Goal: Task Accomplishment & Management: Manage account settings

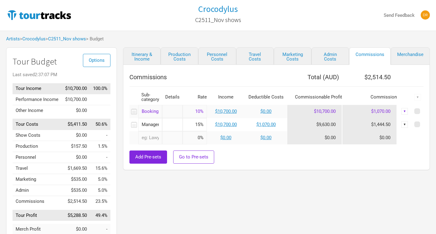
scroll to position [24, 0]
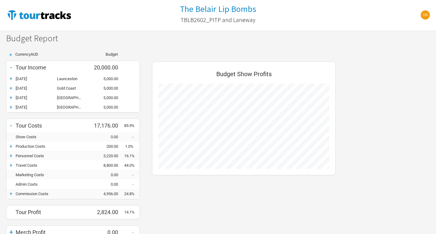
scroll to position [49, 0]
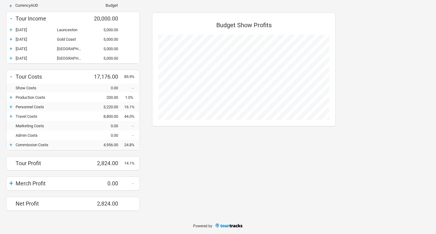
click at [10, 142] on div "+" at bounding box center [10, 145] width 9 height 6
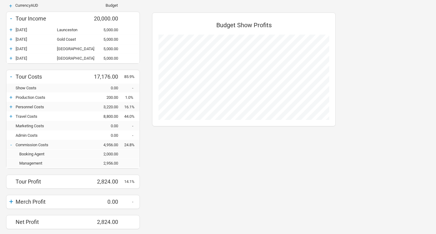
scroll to position [0, 0]
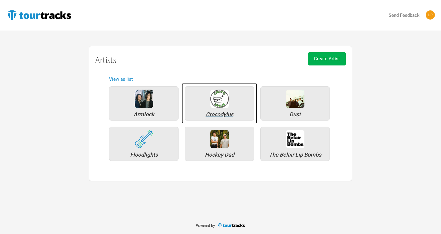
click at [219, 107] on img at bounding box center [219, 99] width 18 height 18
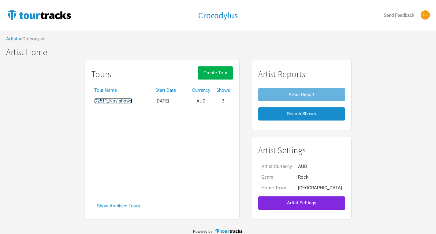
click at [132, 101] on link "C2511_Nov shows" at bounding box center [113, 101] width 38 height 6
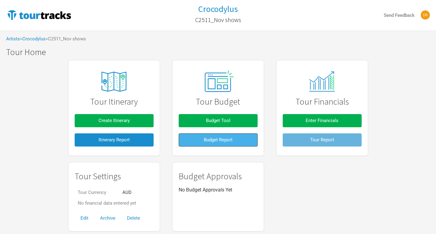
click at [227, 143] on span "Budget Report" at bounding box center [218, 140] width 29 height 6
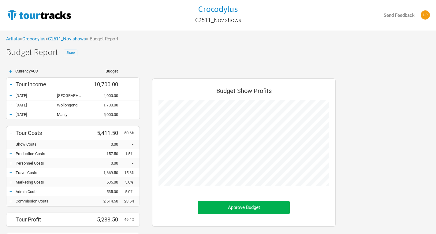
click at [70, 54] on span "Share" at bounding box center [70, 53] width 8 height 4
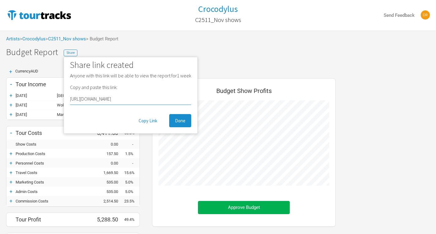
click at [403, 158] on div "+ Currency AUD Budget - Tour Income 10,700.00 + 15-Nov-25 Newcastle 4,000.00 + …" at bounding box center [218, 168] width 436 height 210
click at [291, 94] on div "Budget Show Profits" at bounding box center [244, 93] width 171 height 16
click at [177, 122] on span "Done" at bounding box center [180, 121] width 10 height 6
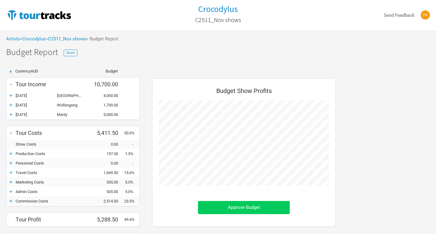
click at [279, 213] on button "Approve Budget" at bounding box center [244, 207] width 92 height 13
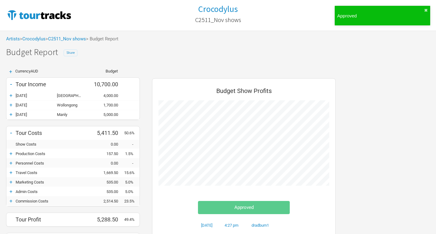
click at [69, 53] on span "Share" at bounding box center [70, 53] width 8 height 4
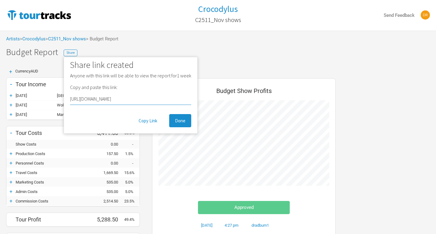
scroll to position [56, 0]
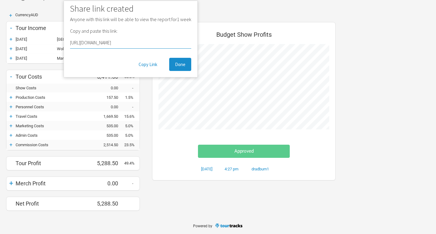
click at [343, 164] on div "+ Currency AUD Budget - Tour Income 10,700.00 + 15-Nov-25 Newcastle 4,000.00 + …" at bounding box center [218, 112] width 436 height 210
click at [185, 67] on button "Done" at bounding box center [180, 64] width 22 height 13
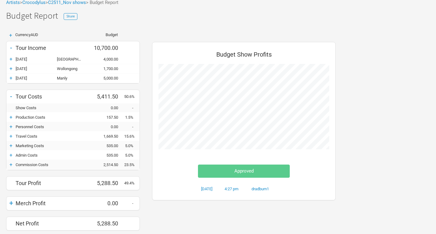
scroll to position [26, 0]
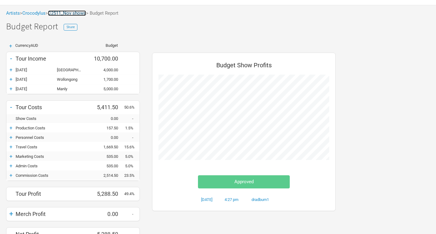
click at [70, 13] on link "C2511_Nov shows" at bounding box center [67, 13] width 38 height 6
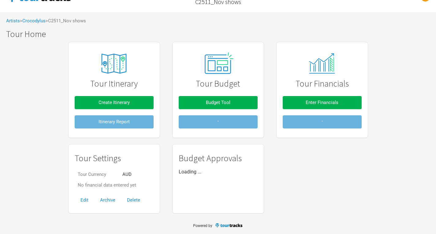
scroll to position [18, 0]
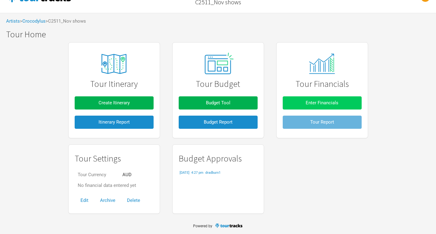
click at [318, 105] on span "Enter Financials" at bounding box center [322, 103] width 33 height 6
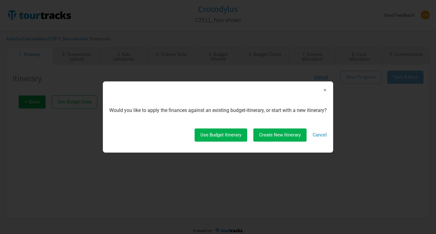
click at [326, 90] on span "×" at bounding box center [325, 90] width 4 height 7
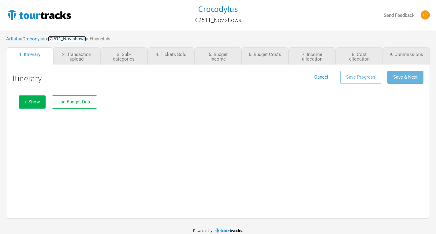
click at [76, 39] on link "C2511_Nov shows" at bounding box center [67, 39] width 38 height 6
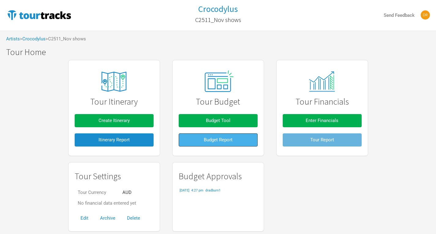
click at [246, 144] on button "Budget Report" at bounding box center [218, 139] width 79 height 13
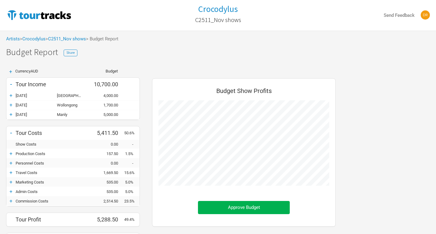
scroll to position [198, 196]
click at [69, 51] on span "Share" at bounding box center [70, 53] width 8 height 4
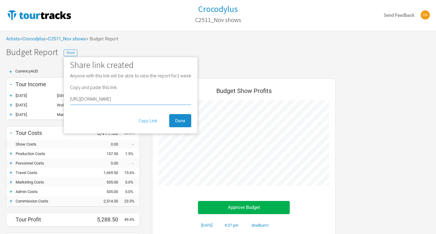
click at [153, 122] on button "Copy Link" at bounding box center [148, 120] width 30 height 13
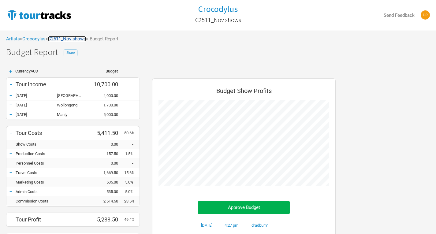
drag, startPoint x: 73, startPoint y: 40, endPoint x: 69, endPoint y: 41, distance: 4.1
click at [69, 41] on link "C2511_Nov shows" at bounding box center [67, 39] width 38 height 6
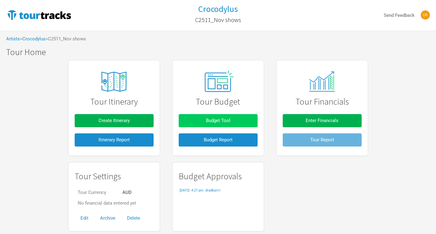
click at [219, 118] on span "Budget Tool" at bounding box center [218, 121] width 24 height 6
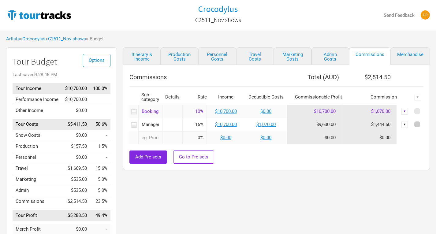
click at [419, 125] on span at bounding box center [418, 125] width 6 height 6
click at [424, 125] on input "checkbox" at bounding box center [426, 125] width 4 height 4
checkbox input "true"
click at [416, 97] on div "▼" at bounding box center [418, 97] width 7 height 7
click at [390, 142] on div "Delete" at bounding box center [401, 139] width 39 height 11
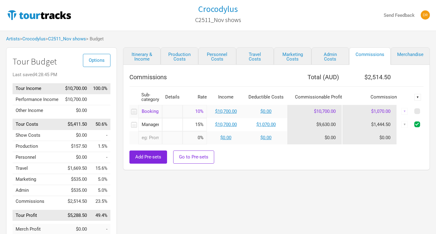
click at [419, 98] on div "▼" at bounding box center [418, 97] width 7 height 7
click at [392, 138] on link "Delete" at bounding box center [401, 139] width 32 height 5
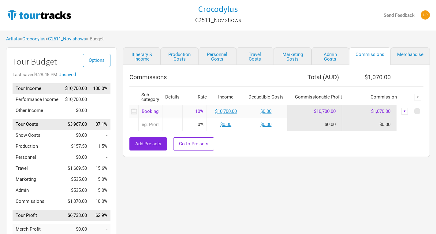
click at [286, 146] on div "Add Pre-sets Go to Pre-sets" at bounding box center [276, 143] width 294 height 13
click at [43, 38] on link "Crocodylus" at bounding box center [33, 39] width 23 height 6
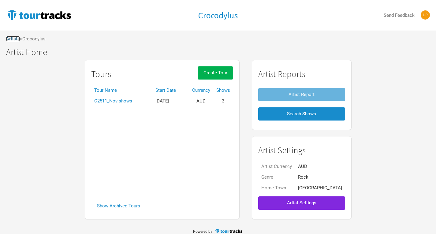
click at [11, 38] on link "Artists" at bounding box center [13, 39] width 14 height 6
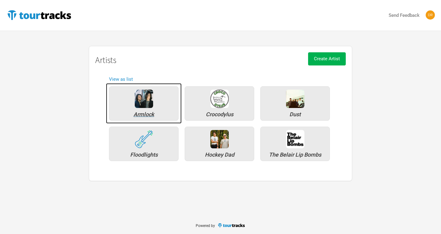
click at [138, 112] on div "Armlock" at bounding box center [143, 115] width 63 height 6
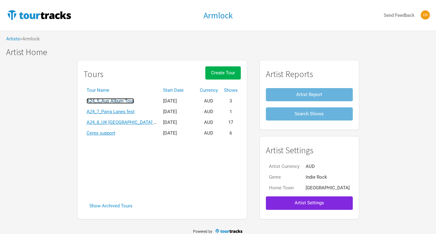
click at [134, 101] on link "A24_5_Aus Album Tour" at bounding box center [110, 101] width 47 height 6
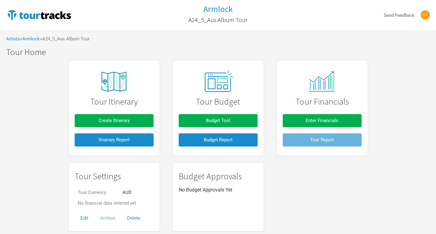
click at [110, 219] on button "Archive" at bounding box center [107, 218] width 27 height 13
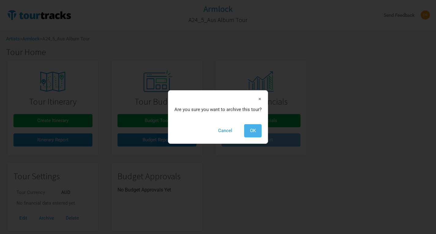
click at [255, 132] on span "OK" at bounding box center [253, 131] width 6 height 6
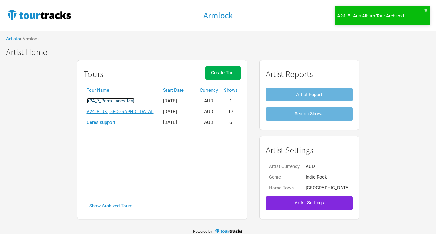
click at [135, 101] on link "A24_7_Parra Lanes fest" at bounding box center [111, 101] width 48 height 6
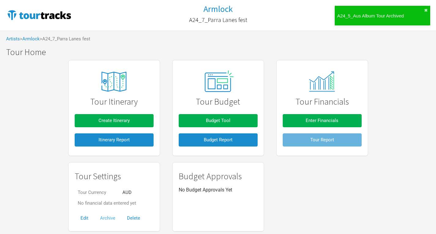
click at [109, 218] on button "Archive" at bounding box center [107, 218] width 27 height 13
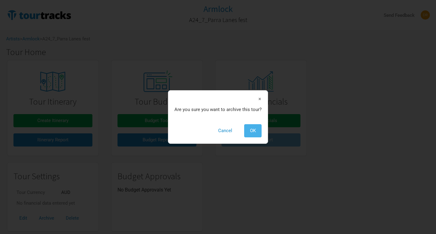
click at [252, 131] on span "OK" at bounding box center [253, 131] width 6 height 6
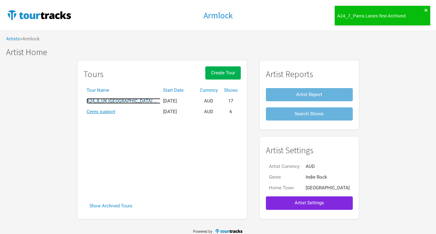
click at [146, 102] on link "A24_8_UK EU US Tour" at bounding box center [128, 101] width 83 height 6
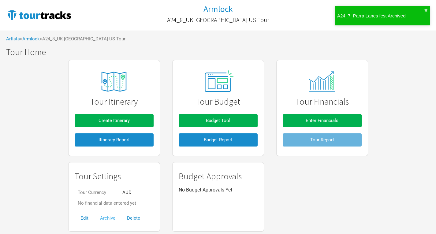
click at [103, 217] on button "Archive" at bounding box center [107, 218] width 27 height 13
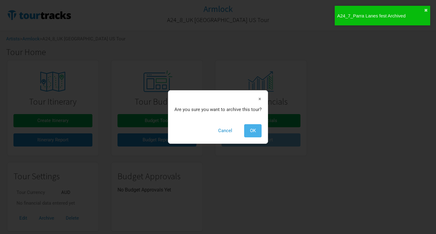
click at [253, 130] on span "OK" at bounding box center [253, 131] width 6 height 6
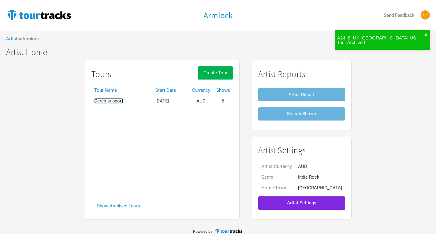
click at [123, 99] on link "Ceres support" at bounding box center [108, 101] width 29 height 6
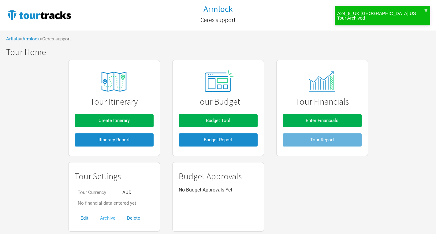
click at [103, 218] on button "Archive" at bounding box center [107, 218] width 27 height 13
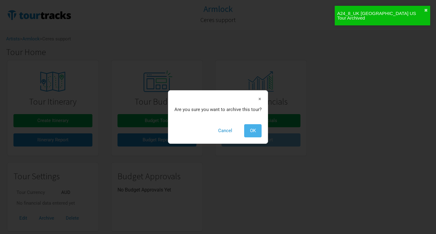
click at [257, 132] on button "OK" at bounding box center [252, 130] width 17 height 13
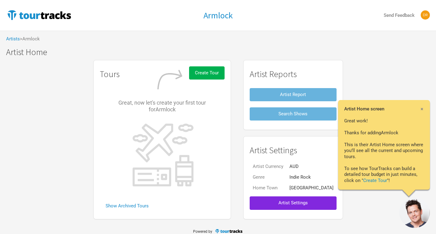
scroll to position [0, 0]
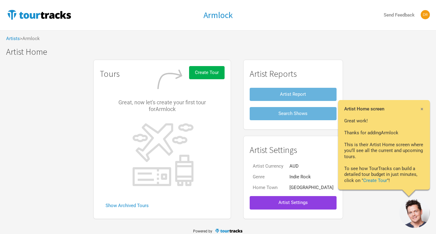
click at [304, 208] on button "Artist Settings" at bounding box center [293, 202] width 87 height 13
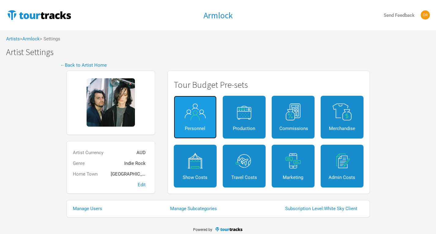
click at [193, 109] on img at bounding box center [196, 111] width 28 height 17
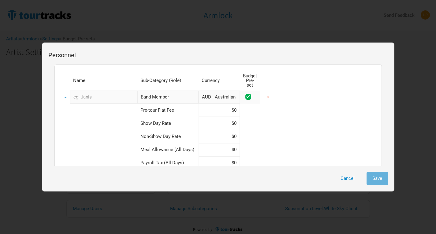
click at [108, 96] on input "text" at bounding box center [103, 97] width 67 height 13
type input "M"
type input "drums"
click at [164, 95] on input "Band Member" at bounding box center [167, 97] width 61 height 13
drag, startPoint x: 189, startPoint y: 81, endPoint x: 106, endPoint y: 78, distance: 82.7
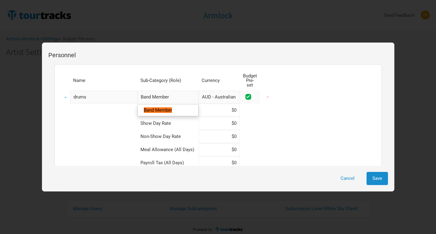
click at [106, 78] on table "Name Sub-Category (Role) Currency Budget Pre-set - drums Band Member 1 result. …" at bounding box center [168, 133] width 215 height 125
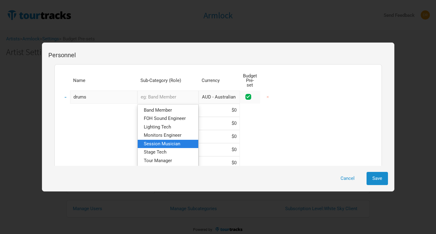
click at [181, 141] on link "Session Musician" at bounding box center [168, 144] width 61 height 8
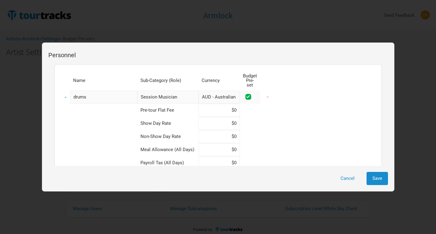
type input "Session Musician"
click at [219, 117] on input at bounding box center [219, 123] width 41 height 13
type input "$200"
click at [100, 133] on td at bounding box center [99, 136] width 77 height 13
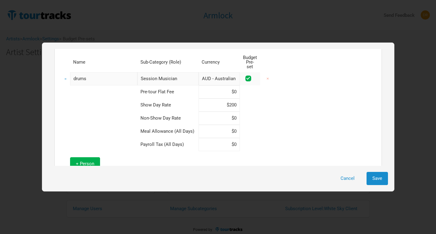
scroll to position [19, 0]
click at [85, 161] on span "+ Person" at bounding box center [85, 164] width 18 height 6
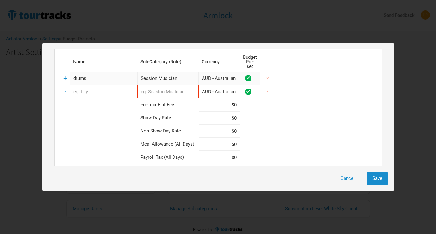
click at [95, 89] on input "text" at bounding box center [103, 91] width 67 height 13
type input "B"
type input "bass"
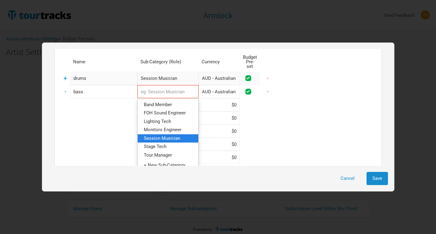
click at [172, 136] on span "Session Musician" at bounding box center [162, 139] width 36 height 6
type input "Session Musician"
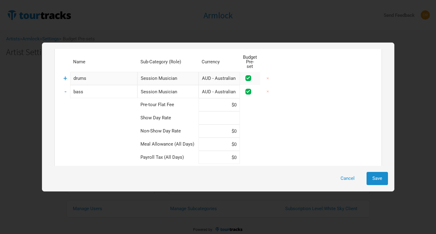
click at [217, 115] on input at bounding box center [219, 117] width 41 height 13
type input "$200"
click at [66, 129] on td at bounding box center [99, 131] width 77 height 13
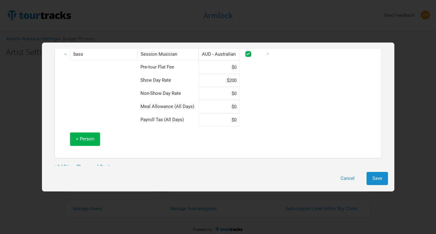
scroll to position [57, 0]
click at [77, 136] on span "+ Person" at bounding box center [85, 139] width 18 height 6
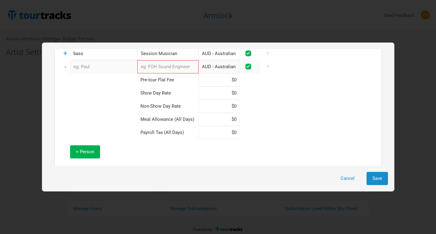
scroll to position [23, 0]
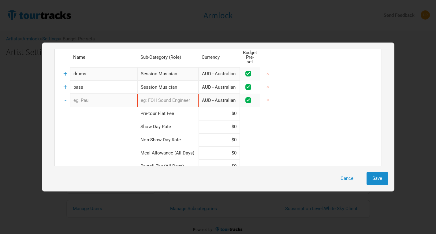
click at [101, 97] on input "text" at bounding box center [103, 100] width 67 height 13
type input "o"
type input "r"
click at [155, 99] on input "text" at bounding box center [167, 100] width 61 height 13
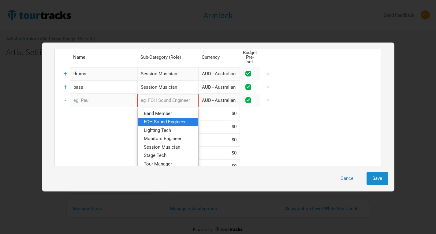
click at [162, 119] on span "FOH Sound Engineer" at bounding box center [165, 122] width 42 height 6
type input "FOH Sound Engineer"
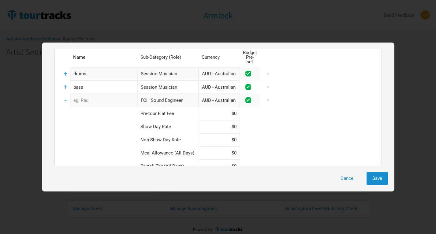
click at [104, 126] on td at bounding box center [99, 126] width 77 height 13
click at [94, 96] on input "text" at bounding box center [103, 100] width 67 height 13
type input "FOH"
click at [92, 121] on td at bounding box center [99, 126] width 77 height 13
click at [220, 124] on input at bounding box center [219, 126] width 41 height 13
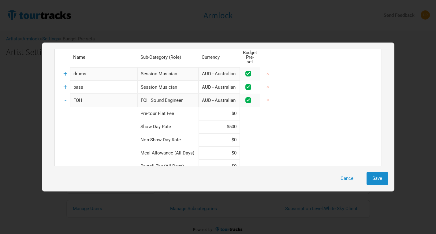
type input "$500"
type input "$250"
click at [325, 139] on div "Name Sub-Category (Role) Currency Budget Pre-set + drums Session Musician 1 sel…" at bounding box center [218, 122] width 315 height 151
click at [382, 180] on span "Save" at bounding box center [378, 179] width 10 height 6
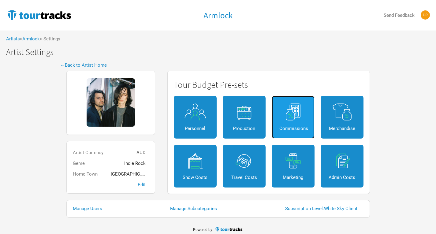
click at [291, 128] on div "Commissions" at bounding box center [293, 128] width 28 height 5
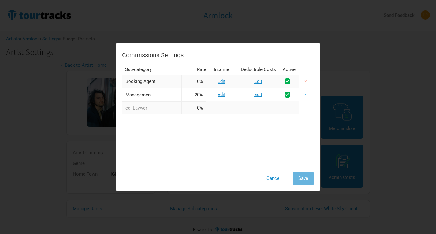
click at [304, 94] on button "×" at bounding box center [306, 94] width 14 height 13
click at [256, 80] on link "Edit" at bounding box center [258, 82] width 8 height 6
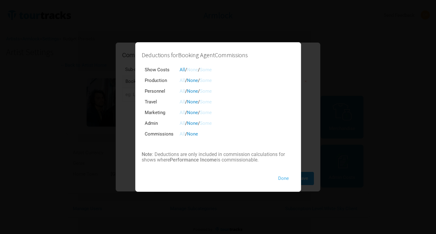
click at [289, 178] on button "Done" at bounding box center [283, 178] width 22 height 13
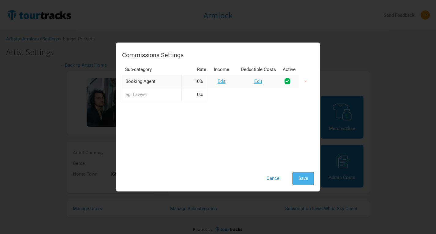
click at [307, 180] on button "Save" at bounding box center [303, 178] width 21 height 13
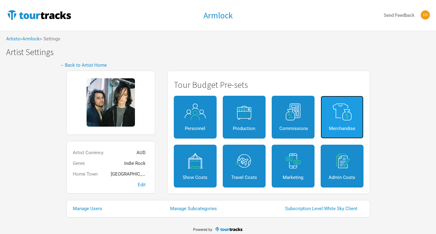
click at [347, 118] on img at bounding box center [342, 111] width 28 height 17
select select "Shows"
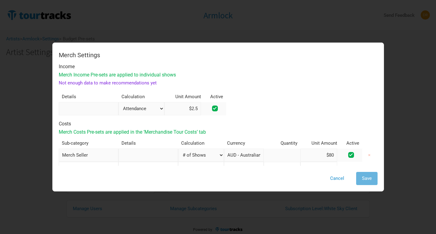
scroll to position [52, 0]
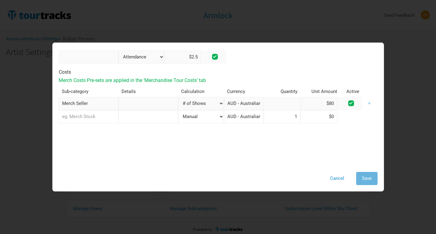
click at [366, 103] on button "×" at bounding box center [369, 103] width 14 height 13
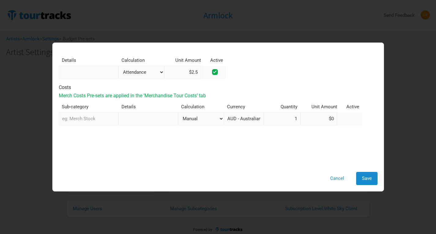
scroll to position [0, 0]
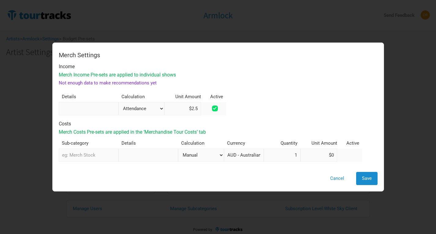
click at [212, 108] on span at bounding box center [215, 109] width 6 height 6
click at [221, 108] on input "checkbox" at bounding box center [223, 109] width 4 height 4
checkbox input "false"
click at [372, 182] on button "Save" at bounding box center [366, 178] width 21 height 13
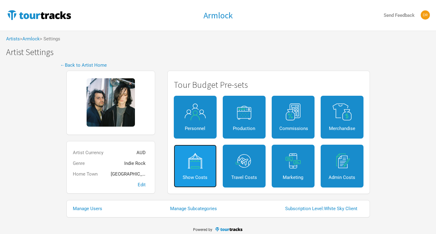
click at [202, 171] on link "Show Costs" at bounding box center [195, 166] width 43 height 43
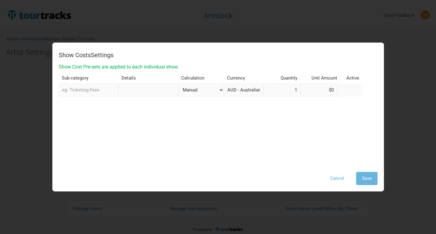
click at [339, 174] on button "Cancel" at bounding box center [337, 178] width 26 height 13
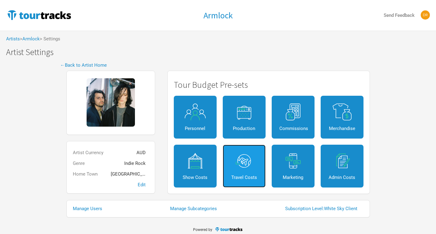
click at [232, 171] on link "Travel Costs" at bounding box center [244, 166] width 43 height 43
select select "Travel Estimates All"
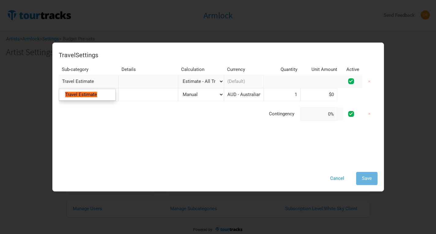
click at [105, 84] on input "Travel Estimate" at bounding box center [89, 81] width 60 height 13
type input "Travel Estimat"
type input "Travel Estima"
type input "Travel Estim"
type input "Travel Esti"
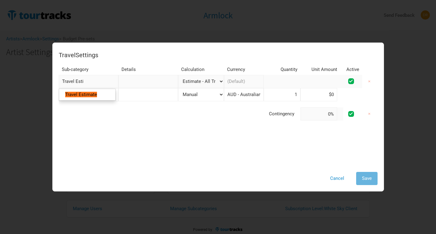
type input "Travel Est"
type input "Travel Es"
type input "Travel E"
type input "Travel"
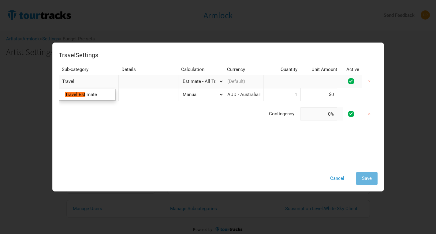
type input "Trave"
type input "Tra"
type input "Tr"
type input "T"
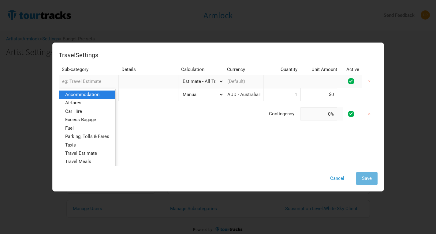
click at [84, 99] on link "Accommodation" at bounding box center [87, 95] width 56 height 8
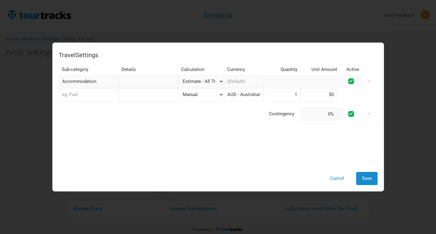
click at [200, 85] on select "Manual # of Shows # of Show Days # of Non-Show Days # of Days # of Tickets Sold…" at bounding box center [201, 81] width 46 height 13
select select "Shows"
click at [178, 75] on select "Manual # of Shows # of Show Days # of Non-Show Days # of Days # of Tickets Sold…" at bounding box center [201, 81] width 46 height 13
click at [289, 81] on td at bounding box center [282, 81] width 37 height 13
click at [318, 79] on input at bounding box center [319, 81] width 37 height 13
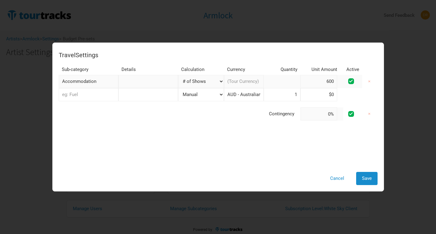
type input "600"
click at [78, 98] on input "text" at bounding box center [89, 94] width 60 height 13
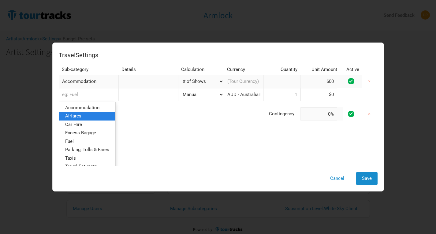
click at [82, 113] on link "Airfares" at bounding box center [87, 116] width 56 height 8
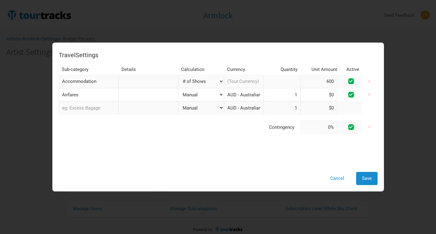
click at [208, 94] on select "Manual # of Shows # of Show Days # of Non-Show Days # of Days # of Tickets Sold…" at bounding box center [201, 94] width 46 height 13
select select "Total Days"
click at [178, 88] on select "Manual # of Shows # of Show Days # of Non-Show Days # of Days # of Tickets Sold…" at bounding box center [201, 94] width 46 height 13
click at [317, 94] on input at bounding box center [319, 94] width 37 height 13
type input "$1,200"
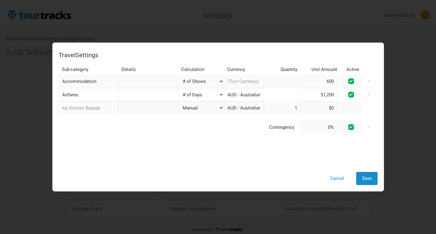
click at [161, 163] on div "Travel Settings Sub-category Details Calculation Currency Quantity Unit Amount …" at bounding box center [218, 107] width 319 height 117
click at [196, 92] on select "Manual # of Shows # of Show Days # of Non-Show Days # of Days # of Tickets Sold…" at bounding box center [201, 94] width 46 height 13
click at [125, 144] on div "Travel Settings Sub-category Details Calculation Currency Quantity Unit Amount …" at bounding box center [218, 107] width 319 height 117
click at [97, 108] on input "text" at bounding box center [89, 107] width 60 height 13
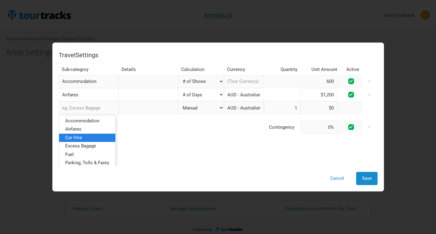
click at [92, 141] on link "Car Hire" at bounding box center [87, 138] width 56 height 8
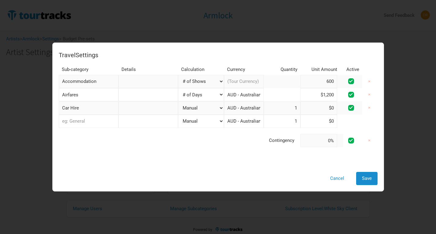
click at [215, 107] on select "Manual # of Shows # of Show Days # of Non-Show Days # of Days # of Tickets Sold…" at bounding box center [201, 108] width 46 height 13
select select "Total Days"
click at [178, 102] on select "Manual # of Shows # of Show Days # of Non-Show Days # of Days # of Tickets Sold…" at bounding box center [201, 108] width 46 height 13
click at [322, 108] on input at bounding box center [319, 108] width 37 height 13
type input "$150"
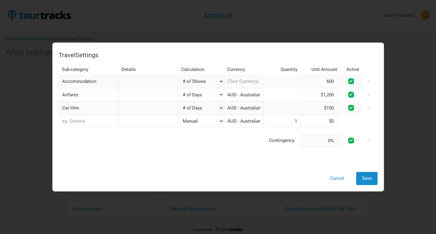
click at [163, 163] on div "Travel Settings Sub-category Details Calculation Currency Quantity Unit Amount …" at bounding box center [218, 107] width 319 height 117
click at [108, 123] on input "text" at bounding box center [89, 121] width 60 height 13
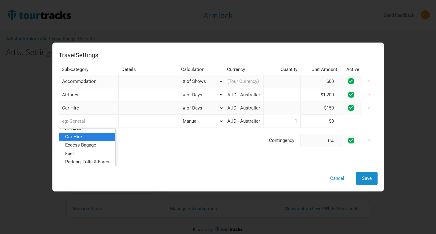
scroll to position [14, 0]
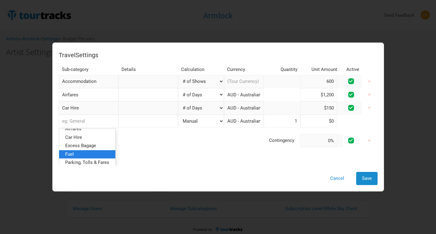
click at [89, 156] on link "Fuel" at bounding box center [87, 154] width 56 height 8
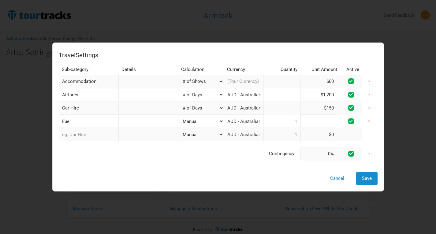
click at [324, 122] on input at bounding box center [319, 121] width 37 height 13
type input "$30"
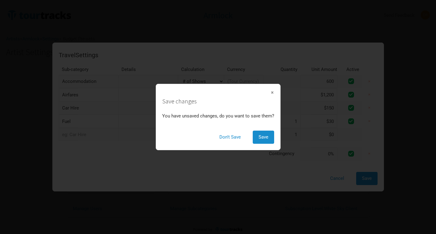
click at [164, 192] on div "Tour Budget Pre-sets Personnel Production Commissions Merchandise Show Costs Tr…" at bounding box center [268, 132] width 215 height 123
click at [273, 93] on span "×" at bounding box center [273, 92] width 4 height 7
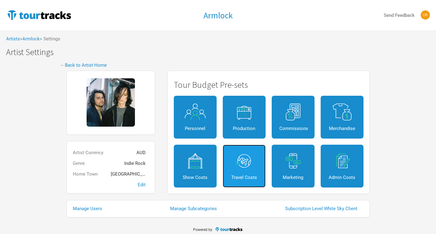
click at [246, 176] on div "Travel Costs" at bounding box center [245, 177] width 28 height 5
select select "Travel Estimates All"
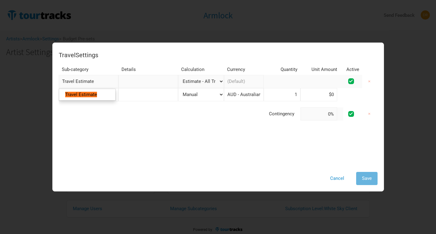
click at [85, 84] on input "Travel Estimate" at bounding box center [89, 81] width 60 height 13
type input "Travel Esimate"
drag, startPoint x: 102, startPoint y: 82, endPoint x: 11, endPoint y: 72, distance: 91.8
click at [11, 72] on div "Travel Settings Sub-category Details Calculation Currency Quantity Unit Amount …" at bounding box center [218, 117] width 436 height 234
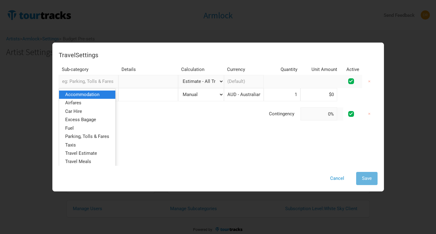
click at [81, 93] on span "Accommodation" at bounding box center [82, 95] width 34 height 6
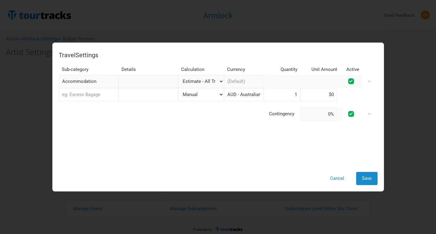
click at [205, 82] on select "Manual # of Shows # of Show Days # of Non-Show Days # of Days # of Tickets Sold…" at bounding box center [201, 81] width 46 height 13
select select "Shows"
click at [178, 75] on select "Manual # of Shows # of Show Days # of Non-Show Days # of Days # of Tickets Sold…" at bounding box center [201, 81] width 46 height 13
click at [321, 80] on input at bounding box center [319, 81] width 37 height 13
type input "750"
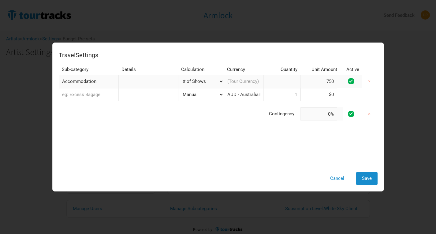
click at [90, 95] on input "text" at bounding box center [89, 94] width 60 height 13
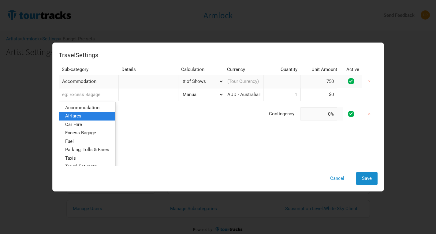
click at [82, 118] on link "Airfares" at bounding box center [87, 116] width 56 height 8
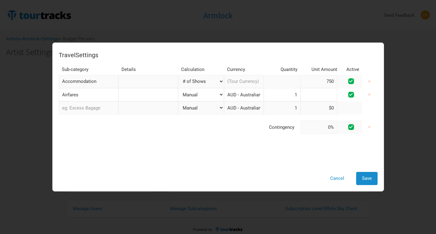
click at [321, 96] on input at bounding box center [319, 94] width 37 height 13
type input "$0"
click at [192, 99] on select "Manual # of Shows # of Show Days # of Non-Show Days # of Days # of Tickets Sold…" at bounding box center [201, 94] width 46 height 13
select select "Total Days"
click at [178, 88] on select "Manual # of Shows # of Show Days # of Non-Show Days # of Days # of Tickets Sold…" at bounding box center [201, 94] width 46 height 13
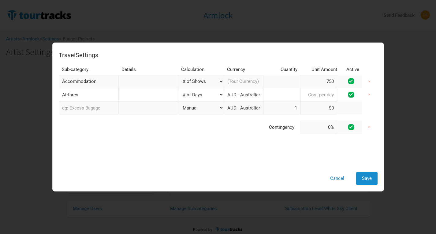
click at [301, 96] on input at bounding box center [319, 94] width 37 height 13
type input "$1,200"
click at [91, 110] on input "text" at bounding box center [89, 107] width 60 height 13
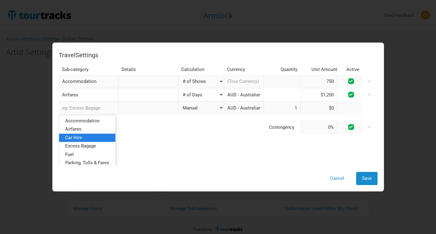
click at [88, 138] on link "Car Hire" at bounding box center [87, 138] width 56 height 8
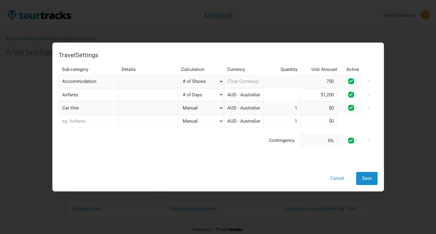
click at [210, 98] on select "Manual # of Shows # of Show Days # of Non-Show Days # of Days # of Tickets Sold…" at bounding box center [201, 94] width 46 height 13
click at [178, 88] on select "Manual # of Shows # of Show Days # of Non-Show Days # of Days # of Tickets Sold…" at bounding box center [201, 94] width 46 height 13
click at [202, 111] on select "Manual # of Shows # of Show Days # of Non-Show Days # of Days # of Tickets Sold…" at bounding box center [201, 108] width 46 height 13
select select "Total Days"
click at [178, 102] on select "Manual # of Shows # of Show Days # of Non-Show Days # of Days # of Tickets Sold…" at bounding box center [201, 108] width 46 height 13
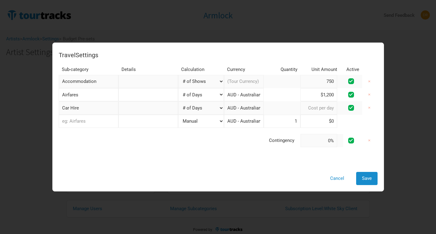
click at [312, 108] on input at bounding box center [319, 108] width 37 height 13
type input "$150"
click at [99, 121] on input "text" at bounding box center [89, 121] width 60 height 13
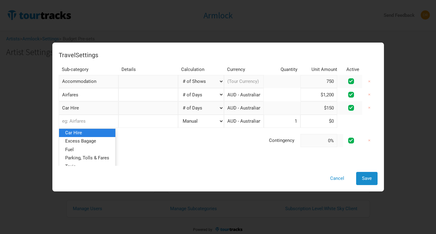
scroll to position [18, 0]
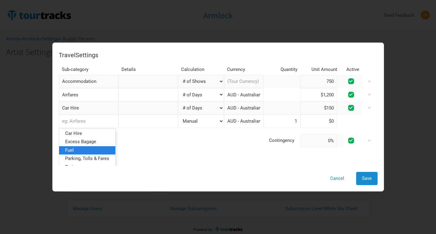
click at [86, 150] on link "Fuel" at bounding box center [87, 150] width 56 height 8
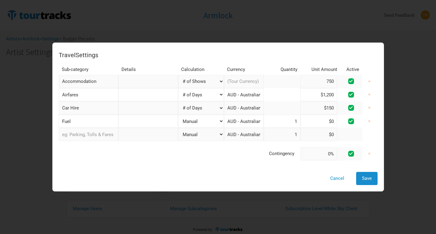
click at [209, 124] on select "Manual # of Shows # of Show Days # of Non-Show Days # of Days # of Tickets Sold…" at bounding box center [201, 121] width 46 height 13
select select "Total Days"
click at [178, 115] on select "Manual # of Shows # of Show Days # of Non-Show Days # of Days # of Tickets Sold…" at bounding box center [201, 121] width 46 height 13
click at [314, 124] on input at bounding box center [319, 121] width 37 height 13
type input "$30"
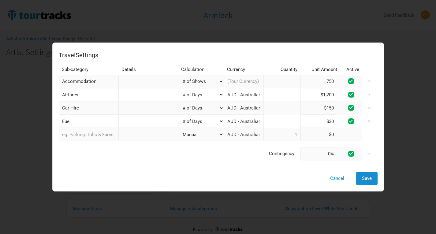
click at [95, 137] on input "text" at bounding box center [89, 134] width 60 height 13
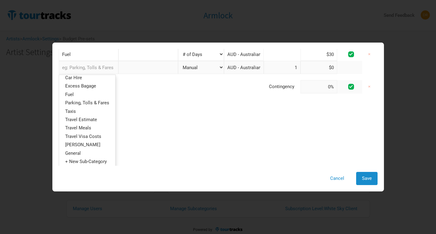
scroll to position [21, 0]
click at [183, 142] on div "Travel Settings Sub-category Details Calculation Currency Quantity Unit Amount …" at bounding box center [218, 107] width 319 height 117
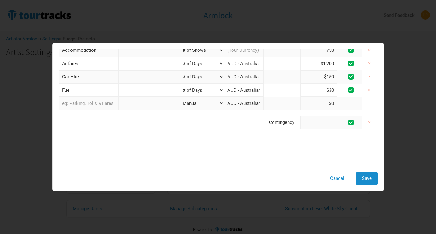
click at [326, 121] on input at bounding box center [319, 122] width 37 height 13
type input "5%"
click at [291, 155] on div "Travel Settings Sub-category Details Calculation Currency Quantity Unit Amount …" at bounding box center [218, 107] width 319 height 117
click at [370, 183] on button "Save" at bounding box center [366, 178] width 21 height 13
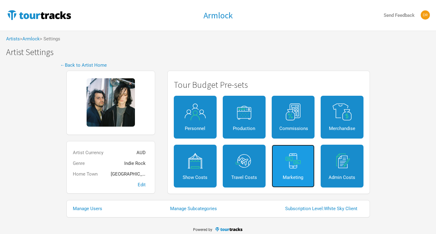
click at [288, 177] on div "Marketing" at bounding box center [293, 177] width 28 height 5
select select "% of Gross"
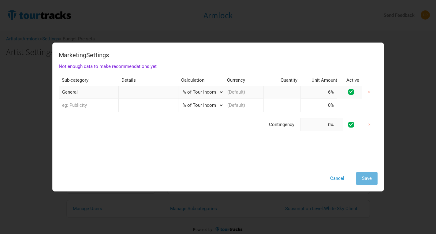
drag, startPoint x: 323, startPoint y: 93, endPoint x: 341, endPoint y: 93, distance: 18.4
click at [341, 93] on tr "General 1 selection Manual # of Shows # of Show Days # of Non-Show Days # of Da…" at bounding box center [218, 92] width 319 height 13
type input "3%"
click at [228, 150] on div "Marketing Settings Not enough data to make recommendations yet Sub-category Det…" at bounding box center [218, 107] width 319 height 117
click at [370, 180] on span "Save" at bounding box center [367, 179] width 10 height 6
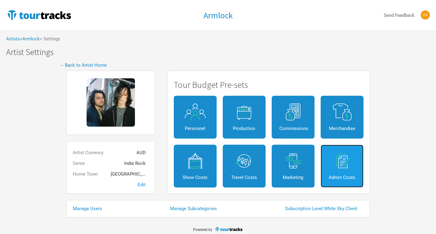
click at [342, 175] on div "Admin Costs" at bounding box center [342, 177] width 28 height 5
select select "Total Days"
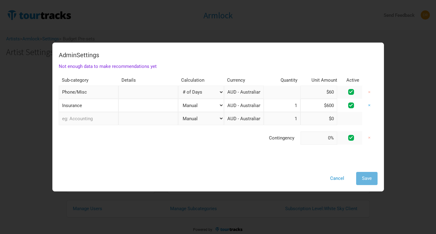
click at [363, 107] on button "×" at bounding box center [369, 105] width 14 height 13
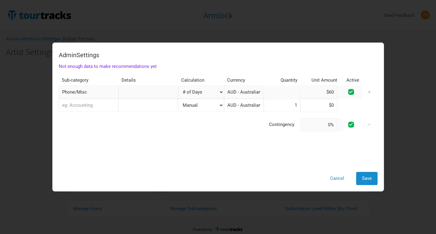
click at [364, 92] on button "×" at bounding box center [369, 92] width 14 height 13
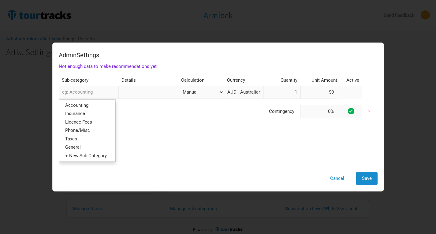
click at [80, 92] on input "text" at bounding box center [89, 92] width 60 height 13
click at [84, 147] on link "General" at bounding box center [87, 147] width 56 height 8
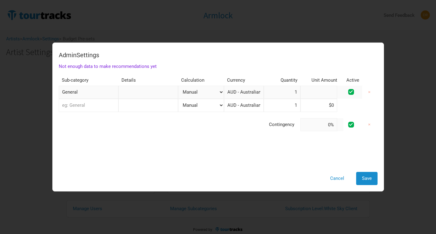
click at [314, 94] on input at bounding box center [319, 92] width 37 height 13
type input "$0"
click at [181, 92] on select "Manual # of Shows # of Show Days # of Non-Show Days # of Days # of Tickets Sold…" at bounding box center [201, 92] width 46 height 13
select select "% of Gross"
click at [178, 86] on select "Manual # of Shows # of Show Days # of Non-Show Days # of Days # of Tickets Sold…" at bounding box center [201, 92] width 46 height 13
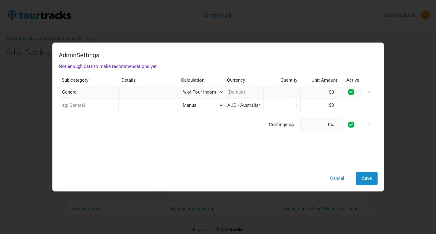
type input "0%"
click at [327, 93] on input at bounding box center [319, 92] width 37 height 13
type input "5%"
click at [216, 179] on div "Cancel Save" at bounding box center [218, 178] width 319 height 13
click at [367, 181] on span "Save" at bounding box center [367, 179] width 10 height 6
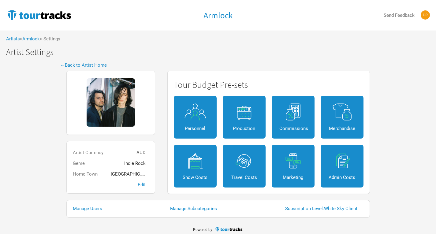
scroll to position [4, 0]
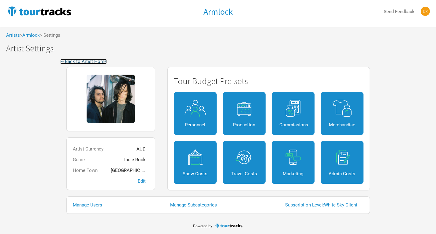
drag, startPoint x: 103, startPoint y: 62, endPoint x: 88, endPoint y: 62, distance: 14.7
click at [88, 62] on link "← Back to Artist Home" at bounding box center [83, 62] width 47 height 6
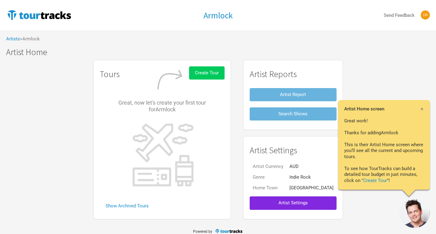
click at [221, 78] on button "Create Tour" at bounding box center [207, 72] width 36 height 13
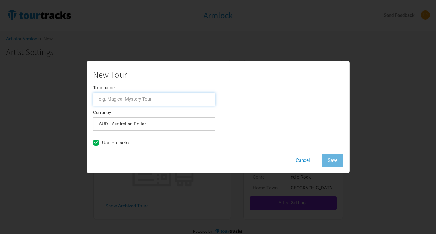
click at [137, 100] on input "Tour name" at bounding box center [154, 99] width 122 height 13
type input "A2601_Momma Support"
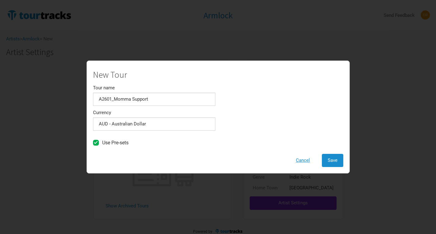
click at [330, 169] on div "New Tour Tour name A2601_Momma Support Currency AUD - Australian Dollar 1 selec…" at bounding box center [218, 117] width 263 height 113
click at [331, 166] on button "Save" at bounding box center [332, 160] width 21 height 13
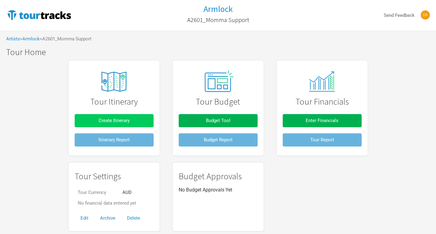
click at [132, 126] on button "Create Itinerary" at bounding box center [114, 120] width 79 height 13
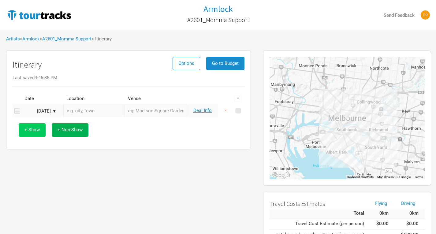
click at [32, 129] on span "+ Show" at bounding box center [31, 130] width 15 height 6
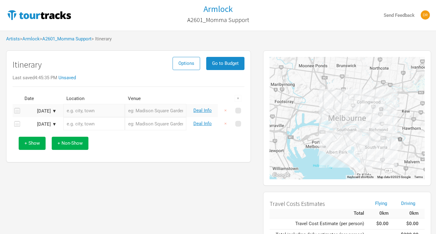
click at [50, 109] on div "Sep 27, 2025 ▼" at bounding box center [40, 111] width 34 height 5
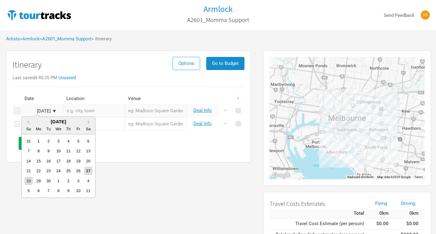
click at [87, 123] on div "September 2025" at bounding box center [58, 121] width 73 height 5
click at [89, 122] on button "Next Month" at bounding box center [90, 122] width 4 height 4
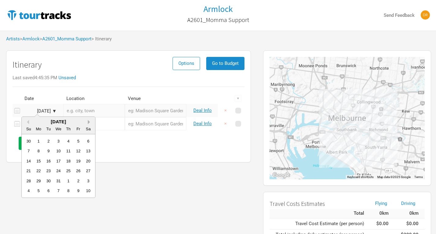
click at [89, 122] on button "Next Month" at bounding box center [90, 122] width 4 height 4
click at [60, 170] on div "21" at bounding box center [58, 171] width 8 height 8
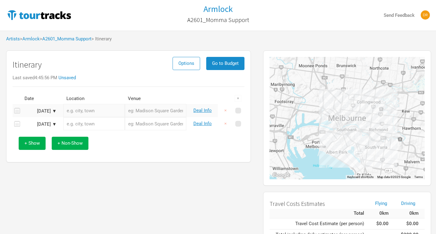
click at [103, 111] on input "text" at bounding box center [94, 110] width 62 height 13
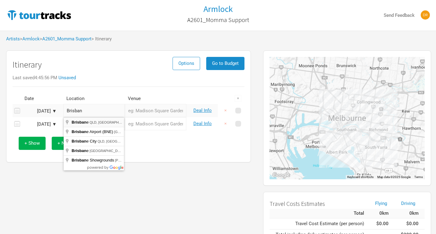
type input "Brisbane QLD, Australia"
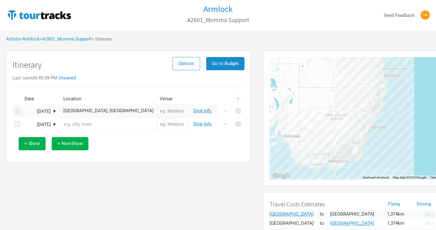
click at [157, 110] on input "text" at bounding box center [172, 110] width 31 height 13
type input "Crowbar"
click at [46, 110] on div "Sep 28, 2025 ▼" at bounding box center [40, 111] width 34 height 5
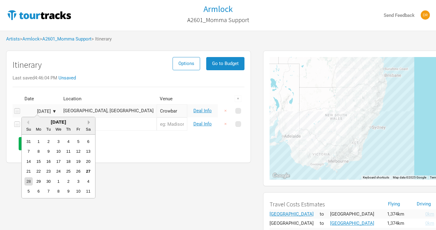
click at [91, 123] on button "Next Month" at bounding box center [90, 122] width 4 height 4
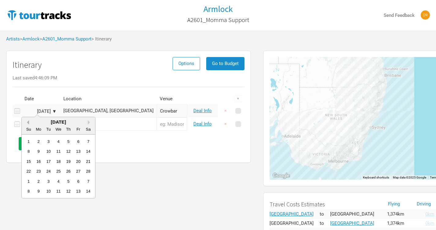
click at [27, 120] on button "Previous Month" at bounding box center [27, 122] width 4 height 4
click at [57, 170] on div "21" at bounding box center [58, 171] width 8 height 8
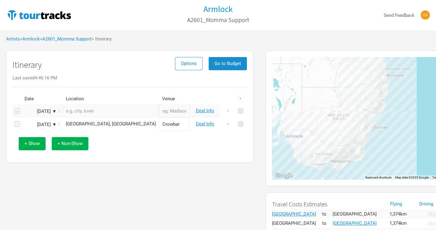
click at [53, 111] on div "Jan 21, 2026 ▼" at bounding box center [40, 111] width 34 height 5
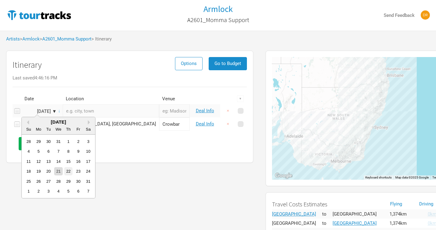
click at [70, 171] on div "22" at bounding box center [68, 171] width 8 height 8
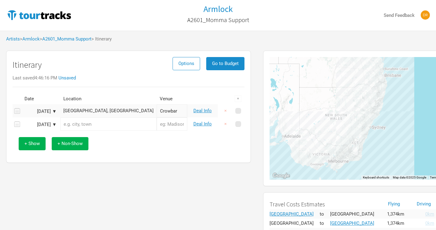
click at [99, 125] on input "text" at bounding box center [108, 123] width 96 height 13
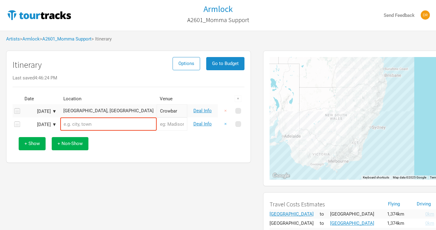
click at [227, 124] on button "×" at bounding box center [226, 123] width 14 height 13
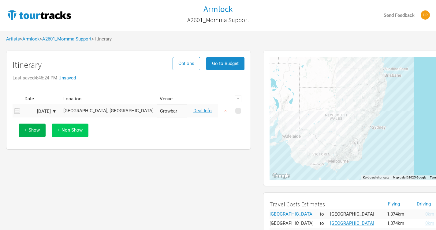
click at [78, 129] on span "+ Non-Show" at bounding box center [70, 130] width 25 height 6
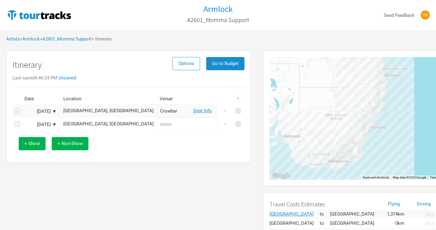
click at [92, 124] on div "Brisbane, Australia" at bounding box center [108, 124] width 90 height 5
click at [106, 162] on div "Itinerary Options Go to Budget Last saved 4:46:24 PM Unsaved Date Location Venu…" at bounding box center [128, 107] width 245 height 112
click at [128, 139] on div "+ Show + Non-Show" at bounding box center [129, 143] width 226 height 25
click at [157, 127] on input "text" at bounding box center [187, 123] width 61 height 13
type input "travel"
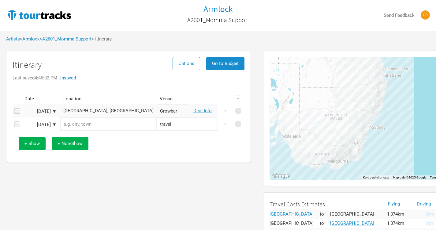
click at [113, 146] on div "+ Show + Non-Show" at bounding box center [129, 143] width 226 height 25
click at [77, 144] on span "+ Non-Show" at bounding box center [70, 144] width 25 height 6
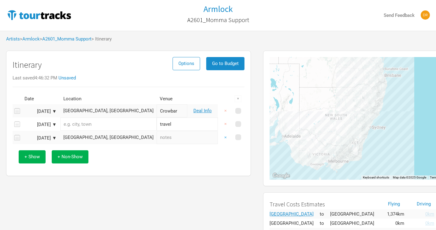
click at [225, 137] on button "×" at bounding box center [226, 137] width 14 height 13
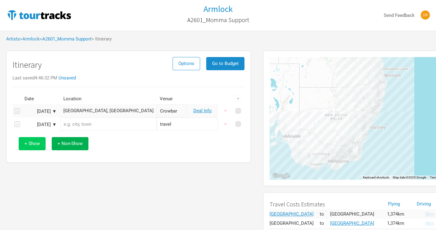
click at [24, 145] on span "+ Show" at bounding box center [31, 144] width 15 height 6
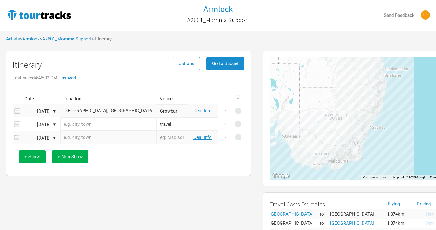
click at [84, 138] on input "text" at bounding box center [108, 137] width 96 height 13
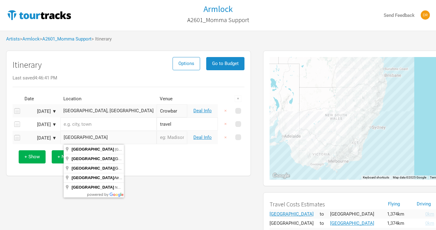
type input "Sydney NSW, Australia"
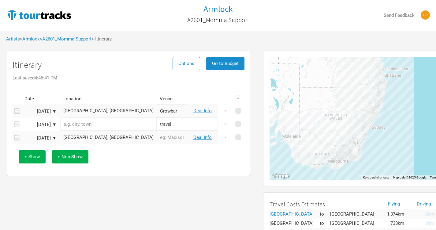
click at [157, 139] on input "text" at bounding box center [172, 137] width 31 height 13
type input "OAF"
click at [207, 109] on link "Deal Info" at bounding box center [202, 111] width 18 height 6
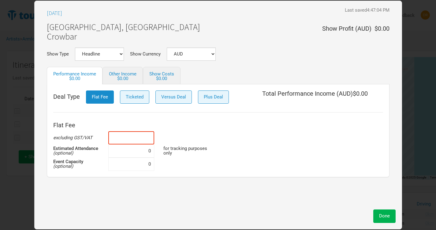
click at [135, 137] on input at bounding box center [131, 137] width 46 height 13
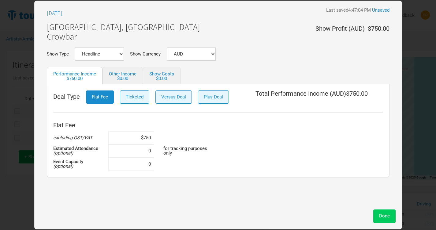
type input "$750"
click at [380, 219] on button "Done" at bounding box center [384, 215] width 22 height 13
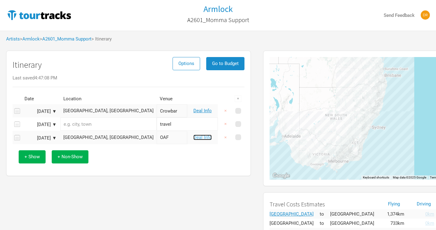
click at [206, 137] on link "Deal Info" at bounding box center [202, 137] width 18 height 6
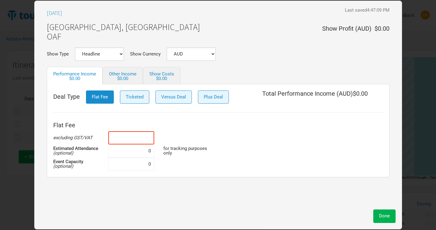
click at [126, 134] on input at bounding box center [131, 137] width 46 height 13
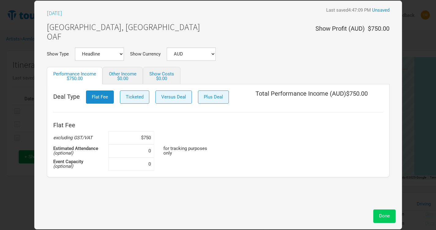
type input "$750"
click at [385, 216] on span "Done" at bounding box center [384, 216] width 11 height 6
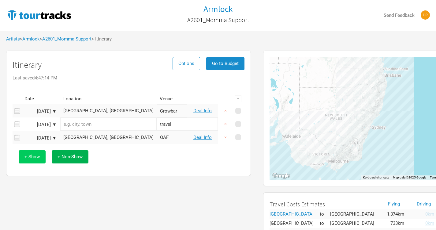
click at [34, 157] on span "+ Show" at bounding box center [31, 157] width 15 height 6
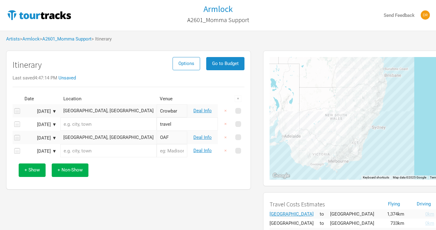
click at [81, 150] on input "text" at bounding box center [108, 150] width 96 height 13
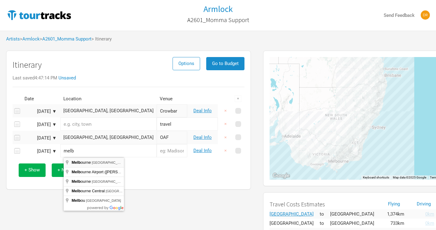
type input "Melbourne VIC, Australia"
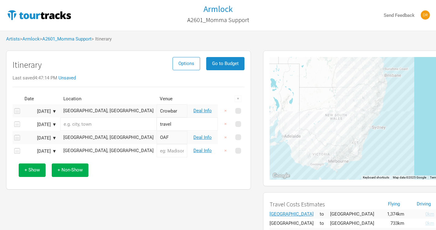
click at [157, 149] on input "text" at bounding box center [172, 150] width 31 height 13
type input "Max watts"
click at [203, 152] on link "Deal Info" at bounding box center [202, 151] width 18 height 6
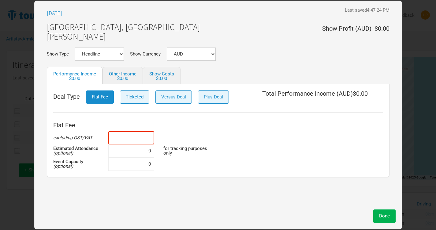
click at [146, 137] on input at bounding box center [131, 137] width 46 height 13
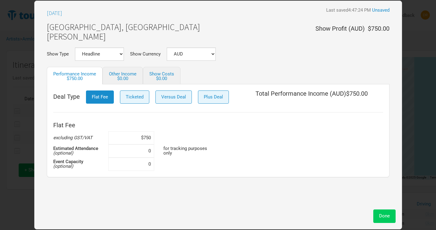
type input "$750"
click at [376, 214] on button "Done" at bounding box center [384, 215] width 22 height 13
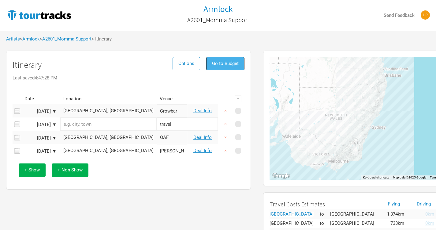
click at [233, 65] on span "Go to Budget" at bounding box center [225, 64] width 27 height 6
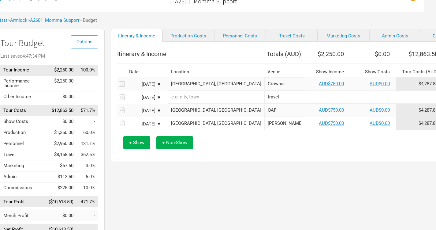
scroll to position [19, 13]
click at [178, 35] on link "Production Costs" at bounding box center [188, 35] width 52 height 13
select select "Shows"
select select "Show Days"
select select "Shows"
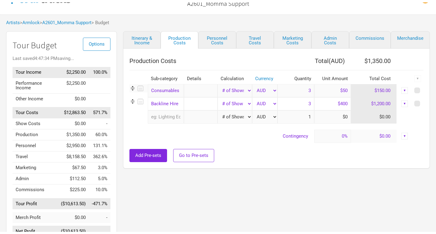
scroll to position [19, 0]
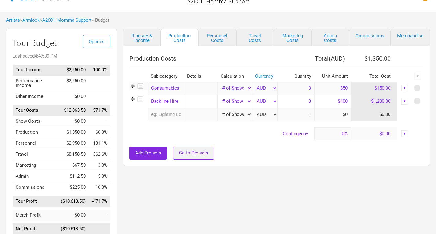
click at [197, 152] on span "Go to Pre-sets" at bounding box center [193, 153] width 29 height 6
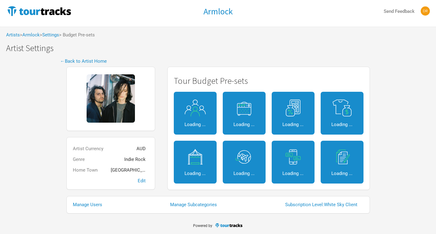
scroll to position [4, 0]
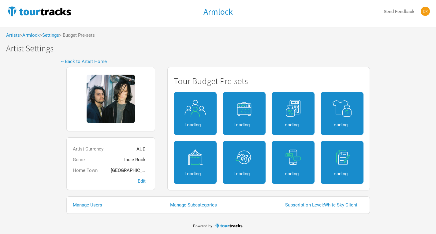
select select "Shows"
select select "Show Days"
select select "Shows"
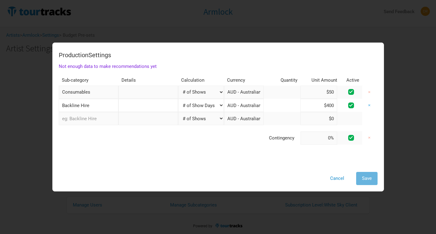
click at [366, 104] on button "×" at bounding box center [369, 105] width 14 height 13
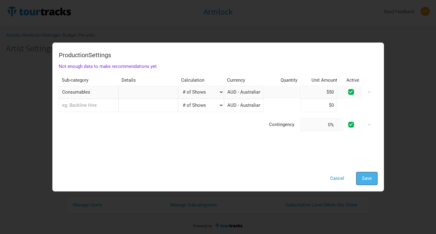
click at [368, 181] on span "Save" at bounding box center [367, 179] width 10 height 6
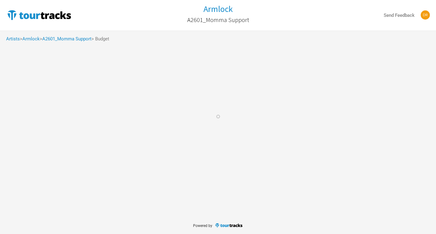
select select "Shows"
select select "Show Days"
select select "Shows"
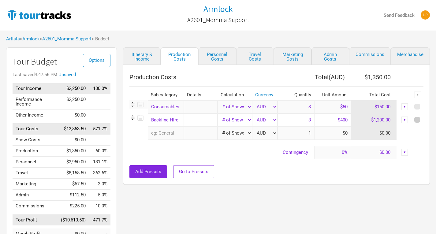
click at [419, 119] on span at bounding box center [418, 120] width 6 height 6
click at [424, 119] on input "checkbox" at bounding box center [426, 120] width 4 height 4
checkbox input "true"
click at [419, 96] on div "▼" at bounding box center [418, 95] width 7 height 7
click at [390, 137] on link "Delete" at bounding box center [401, 136] width 32 height 5
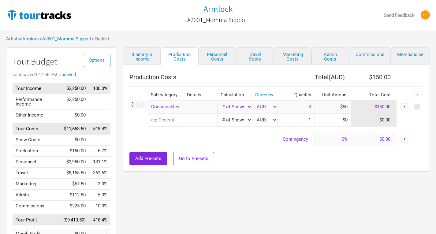
click at [226, 168] on div "Production Costs Total ( AUD ) $150.00 Sub-category Details Calculation Currenc…" at bounding box center [276, 118] width 307 height 107
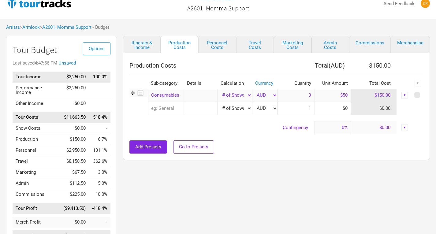
scroll to position [11, 0]
click at [223, 51] on link "Personnel Costs" at bounding box center [217, 44] width 38 height 17
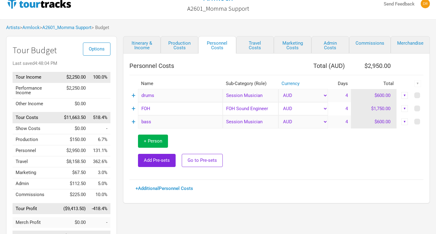
click at [418, 112] on td at bounding box center [417, 108] width 11 height 13
click at [418, 109] on span at bounding box center [418, 109] width 6 height 6
click at [424, 109] on input "checkbox" at bounding box center [426, 109] width 4 height 4
checkbox input "true"
click at [418, 84] on div "▼" at bounding box center [418, 83] width 7 height 7
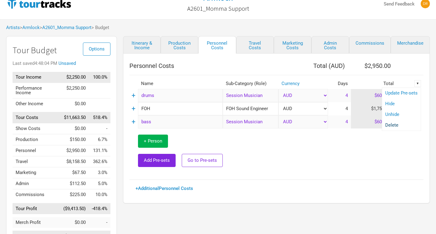
click at [393, 125] on link "Delete" at bounding box center [401, 125] width 32 height 5
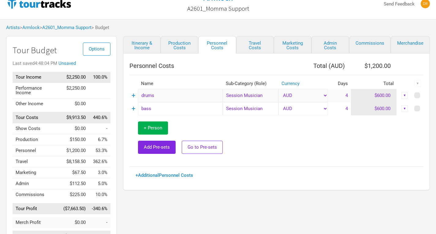
click at [343, 138] on td at bounding box center [323, 137] width 201 height 45
click at [256, 47] on link "Travel Costs" at bounding box center [255, 44] width 38 height 17
select select "Shows"
select select "Total Days"
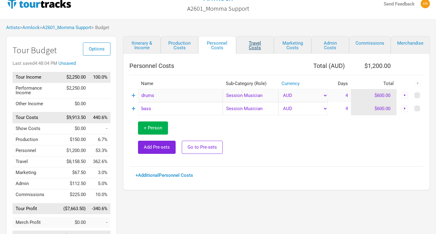
select select "Total Days"
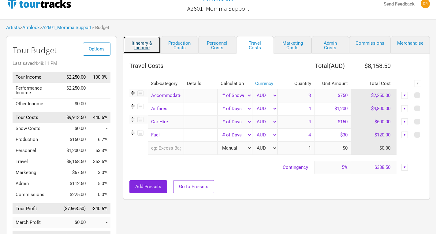
click at [141, 46] on link "Itinerary & Income" at bounding box center [142, 44] width 38 height 17
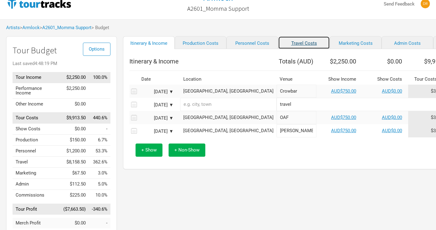
click at [280, 42] on link "Travel Costs" at bounding box center [304, 42] width 52 height 13
select select "Shows"
select select "Total Days"
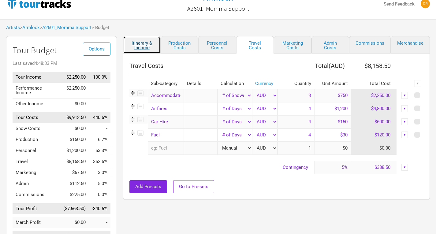
click at [133, 43] on link "Itinerary & Income" at bounding box center [142, 44] width 38 height 17
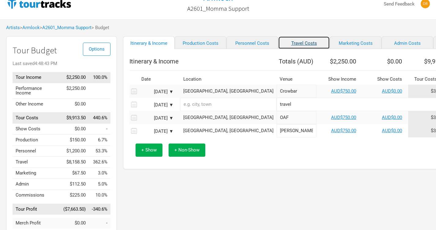
click at [279, 43] on link "Travel Costs" at bounding box center [304, 42] width 52 height 13
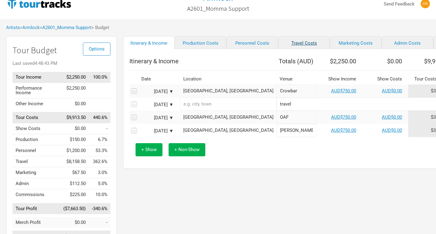
select select "Shows"
select select "Total Days"
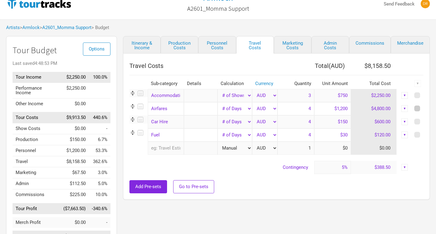
drag, startPoint x: 287, startPoint y: 110, endPoint x: 417, endPoint y: 107, distance: 129.5
click at [417, 107] on span at bounding box center [418, 109] width 6 height 6
click at [424, 107] on input "checkbox" at bounding box center [426, 109] width 4 height 4
click at [416, 85] on div "▼" at bounding box center [418, 83] width 7 height 7
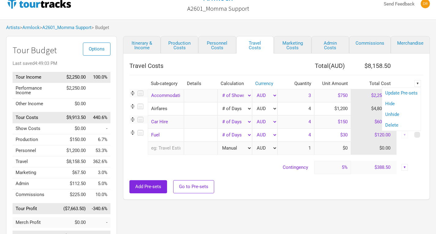
click at [265, 174] on td "Contingency" at bounding box center [221, 167] width 185 height 13
click at [419, 84] on div "▼" at bounding box center [418, 83] width 7 height 7
click at [410, 92] on link "Update Pre-sets" at bounding box center [401, 93] width 32 height 5
checkbox input "false"
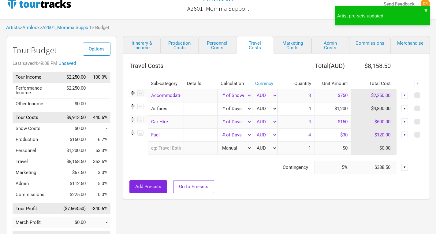
click at [270, 108] on select "AUD New ..." at bounding box center [264, 108] width 25 height 13
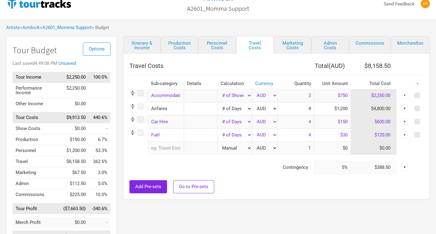
click at [227, 108] on select "Manual # of Shows # of Show Days # of Non-Show Days # of Days # of Tickets Sold…" at bounding box center [235, 108] width 35 height 13
select select "Shows"
click at [218, 102] on select "Manual # of Shows # of Show Days # of Non-Show Days # of Days # of Tickets Sold…" at bounding box center [235, 108] width 35 height 13
type input "3"
click at [417, 107] on span at bounding box center [418, 109] width 6 height 6
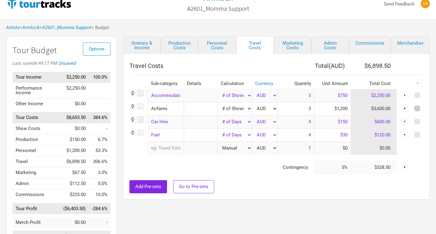
click at [424, 107] on input "checkbox" at bounding box center [426, 109] width 4 height 4
click at [419, 86] on div "▼" at bounding box center [418, 83] width 7 height 7
click at [400, 94] on link "Update Pre-sets" at bounding box center [401, 93] width 32 height 5
checkbox input "false"
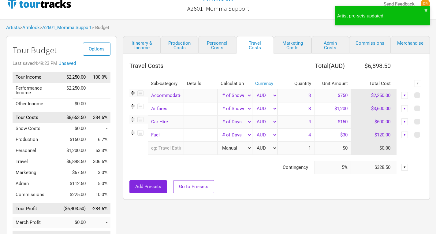
click at [236, 191] on div "Add Pre-sets Go to Pre-sets" at bounding box center [276, 186] width 294 height 13
click at [197, 188] on span "Go to Pre-sets" at bounding box center [193, 187] width 29 height 6
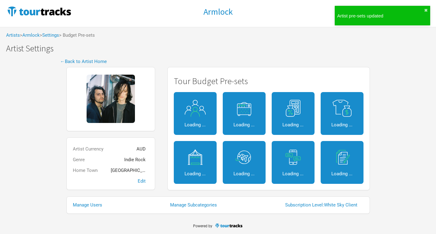
select select "Shows"
select select "Total Days"
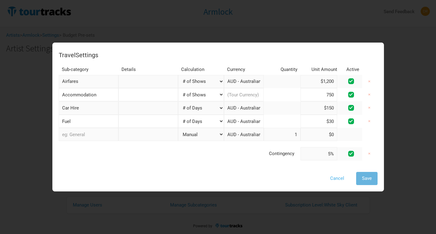
click at [336, 177] on button "Cancel" at bounding box center [337, 178] width 26 height 13
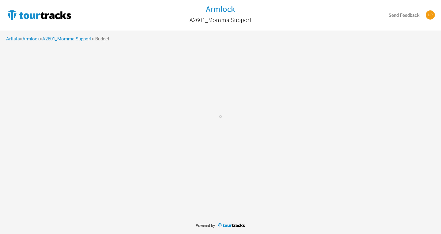
select select "Shows"
select select "Total Days"
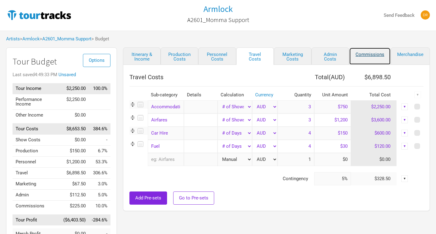
click at [369, 54] on link "Commissions" at bounding box center [370, 55] width 42 height 17
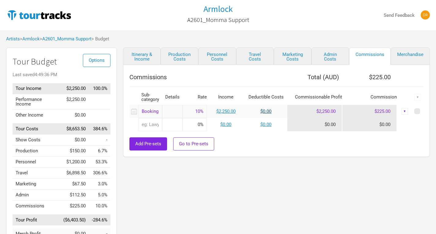
click at [264, 112] on link "$0.00" at bounding box center [266, 112] width 11 height 6
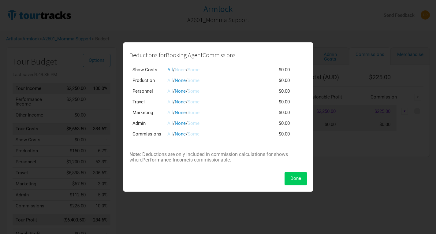
click at [299, 179] on span "Done" at bounding box center [296, 179] width 11 height 6
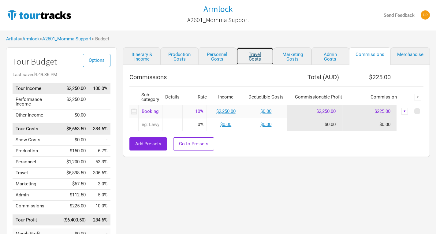
click at [252, 59] on link "Travel Costs" at bounding box center [255, 55] width 38 height 17
select select "Shows"
select select "Total Days"
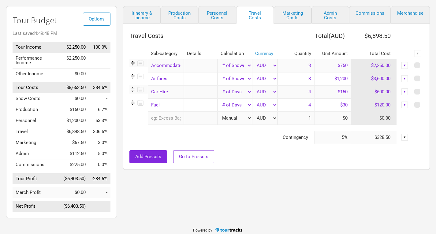
scroll to position [24, 0]
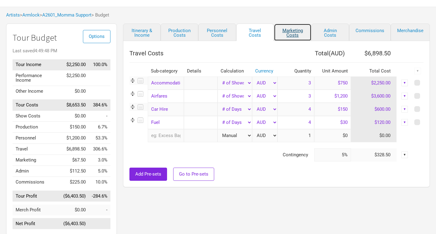
click at [297, 32] on link "Marketing Costs" at bounding box center [293, 32] width 38 height 17
type input "0%"
select select "% of Gross"
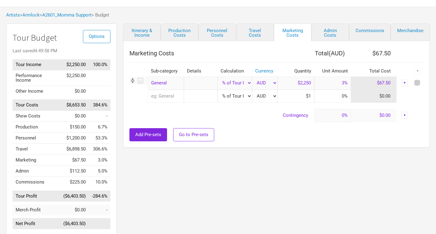
click at [416, 81] on span at bounding box center [418, 83] width 6 height 6
click at [424, 81] on input "checkbox" at bounding box center [426, 83] width 4 height 4
checkbox input "true"
click at [418, 70] on div "▼" at bounding box center [418, 71] width 7 height 7
click at [394, 114] on link "Delete" at bounding box center [401, 113] width 32 height 5
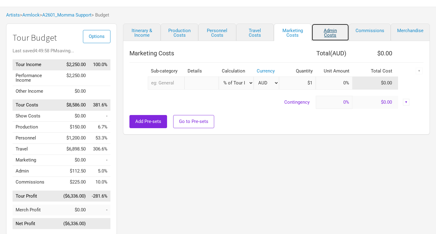
drag, startPoint x: 330, startPoint y: 29, endPoint x: 327, endPoint y: 30, distance: 3.3
click at [327, 30] on link "Admin Costs" at bounding box center [331, 32] width 38 height 17
select select "% of Gross"
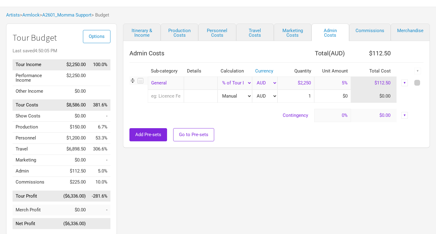
click at [418, 84] on span at bounding box center [418, 83] width 6 height 6
click at [424, 84] on input "checkbox" at bounding box center [426, 83] width 4 height 4
checkbox input "true"
click at [418, 72] on div "▼" at bounding box center [418, 71] width 7 height 7
click at [390, 113] on link "Delete" at bounding box center [401, 113] width 32 height 5
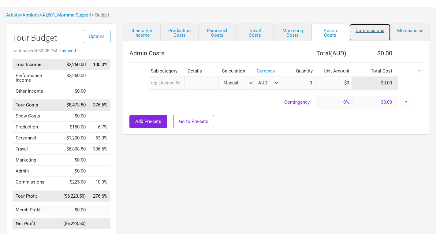
click at [371, 35] on link "Commissions" at bounding box center [370, 32] width 42 height 17
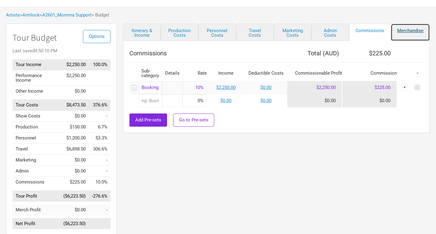
click at [417, 30] on link "Merchandise" at bounding box center [410, 32] width 39 height 17
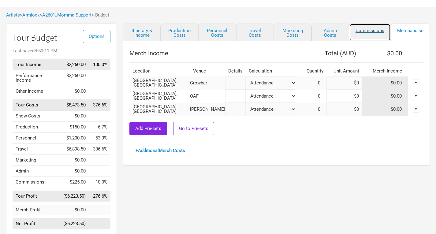
click at [362, 32] on link "Commissions" at bounding box center [370, 32] width 42 height 17
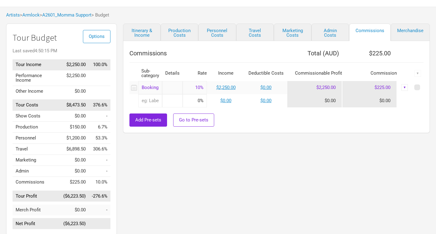
click at [339, 32] on link "Admin Costs" at bounding box center [331, 32] width 38 height 17
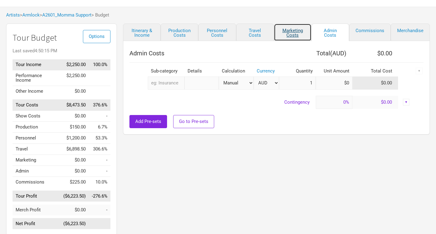
click at [295, 32] on link "Marketing Costs" at bounding box center [293, 32] width 38 height 17
select select "% of Gross"
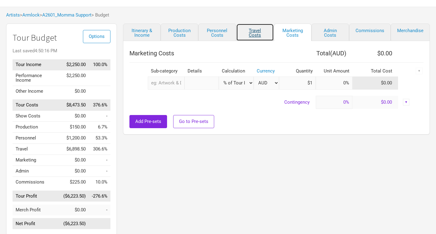
click at [251, 29] on link "Travel Costs" at bounding box center [255, 32] width 38 height 17
type input "5%"
select select "Shows"
select select "Total Days"
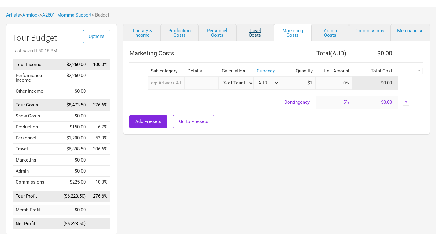
select select "Total Days"
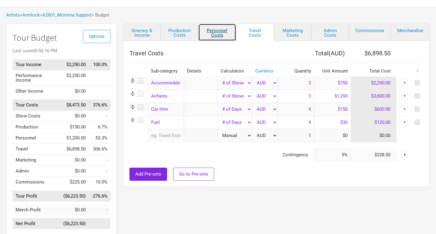
click at [219, 34] on link "Personnel Costs" at bounding box center [217, 32] width 38 height 17
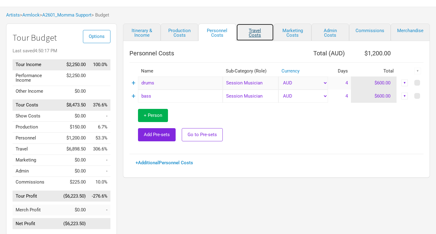
click at [253, 32] on link "Travel Costs" at bounding box center [255, 32] width 38 height 17
select select "Shows"
select select "Total Days"
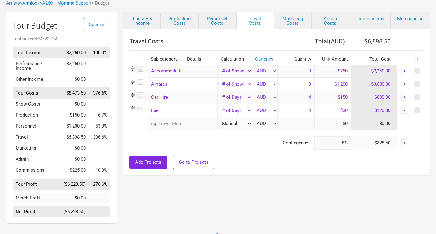
scroll to position [40, 0]
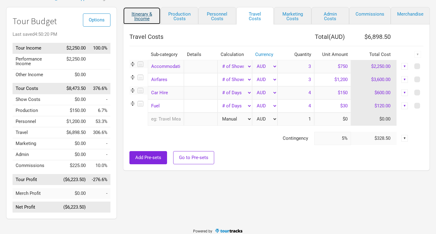
click at [142, 14] on link "Itinerary & Income" at bounding box center [142, 15] width 38 height 17
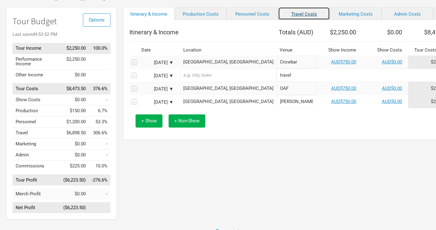
click at [278, 14] on link "Travel Costs" at bounding box center [304, 13] width 52 height 13
select select "Shows"
select select "Total Days"
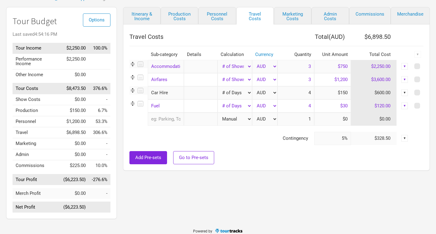
click at [235, 94] on select "Manual # of Shows # of Show Days # of Non-Show Days # of Days # of Tickets Sold…" at bounding box center [235, 92] width 35 height 13
select select "Shows"
click at [218, 86] on select "Manual # of Shows # of Show Days # of Non-Show Days # of Days # of Tickets Sold…" at bounding box center [235, 92] width 35 height 13
type input "3"
click at [133, 11] on link "Itinerary & Income" at bounding box center [142, 15] width 38 height 17
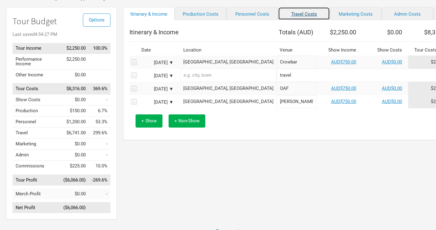
click at [282, 14] on link "Travel Costs" at bounding box center [304, 13] width 52 height 13
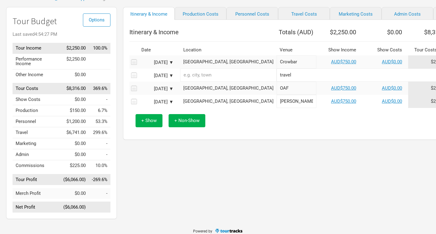
select select "Shows"
select select "Total Days"
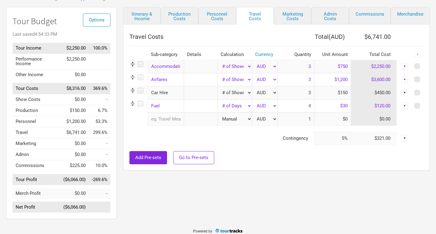
click at [234, 65] on select "Manual # of Shows # of Show Days # of Non-Show Days # of Days # of Tickets Sold…" at bounding box center [235, 66] width 35 height 13
select select "Show Days"
click at [218, 60] on select "Manual # of Shows # of Show Days # of Non-Show Days # of Days # of Tickets Sold…" at bounding box center [235, 66] width 35 height 13
click at [236, 63] on select "Manual # of Shows # of Show Days # of Non-Show Days # of Days # of Tickets Sold…" at bounding box center [235, 66] width 35 height 13
click at [207, 89] on input "text" at bounding box center [201, 92] width 34 height 13
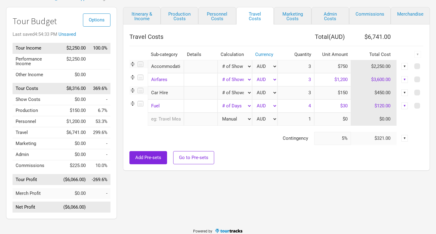
click at [234, 106] on select "Manual # of Shows # of Show Days # of Non-Show Days # of Days # of Tickets Sold…" at bounding box center [235, 105] width 35 height 13
select select "Shows"
click at [218, 99] on select "Manual # of Shows # of Show Days # of Non-Show Days # of Days # of Tickets Sold…" at bounding box center [235, 105] width 35 height 13
type input "3"
click at [226, 145] on div at bounding box center [276, 148] width 294 height 6
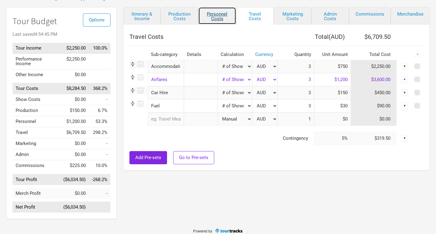
click at [216, 14] on link "Personnel Costs" at bounding box center [217, 15] width 38 height 17
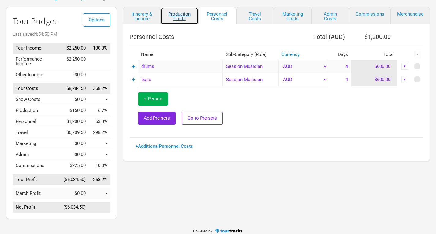
click at [176, 11] on link "Production Costs" at bounding box center [180, 15] width 38 height 17
select select "Shows"
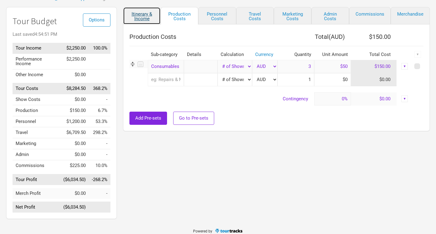
click at [140, 14] on link "Itinerary & Income" at bounding box center [142, 15] width 38 height 17
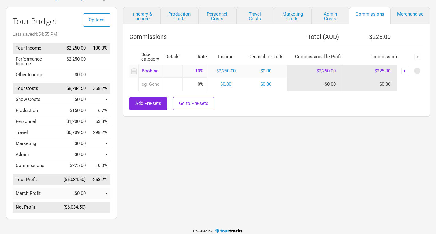
click at [148, 82] on input "text" at bounding box center [150, 84] width 24 height 13
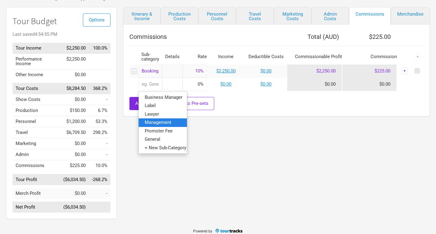
click at [160, 125] on span "Management" at bounding box center [158, 123] width 27 height 6
type input "Management"
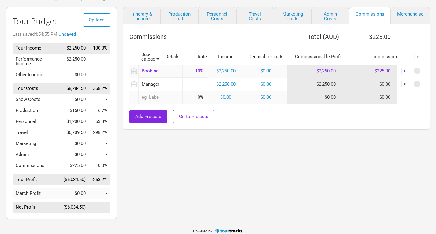
click at [194, 88] on input at bounding box center [195, 84] width 24 height 13
click at [254, 118] on div "Add Pre-sets Go to Pre-sets" at bounding box center [276, 116] width 294 height 13
click at [268, 81] on td "$0.00" at bounding box center [266, 84] width 43 height 13
click at [265, 83] on link "$0.00" at bounding box center [266, 84] width 11 height 6
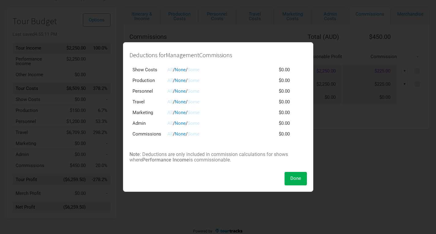
click at [196, 133] on link "Some" at bounding box center [194, 134] width 12 height 6
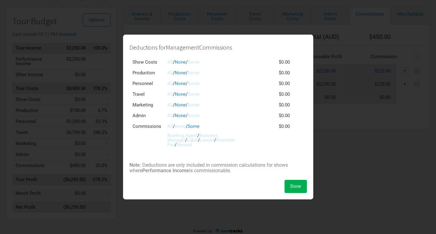
click at [182, 136] on link "Booking Agent" at bounding box center [182, 136] width 30 height 6
click at [298, 185] on span "Done" at bounding box center [296, 187] width 11 height 6
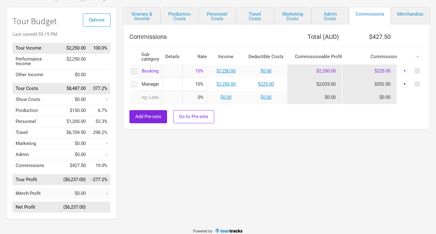
drag, startPoint x: 191, startPoint y: 84, endPoint x: 214, endPoint y: 89, distance: 23.1
click at [214, 89] on tr "Management 1 selection 10% $2,250.00 $225.00 $2,025.00 $202.50 ▼" at bounding box center [276, 84] width 294 height 13
type input "15%"
click at [224, 109] on div at bounding box center [276, 107] width 294 height 6
drag, startPoint x: 252, startPoint y: 137, endPoint x: 226, endPoint y: 111, distance: 36.8
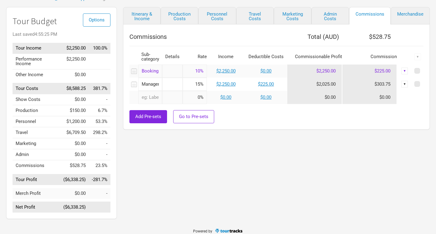
click at [226, 111] on div "Add Pre-sets Go to Pre-sets" at bounding box center [276, 116] width 294 height 13
click at [415, 84] on span at bounding box center [418, 84] width 6 height 6
click at [424, 84] on input "checkbox" at bounding box center [426, 84] width 4 height 4
checkbox input "true"
click at [418, 57] on div "▼" at bounding box center [418, 57] width 7 height 7
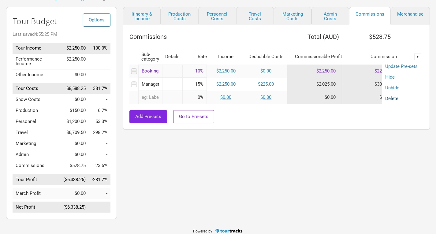
click at [389, 100] on link "Delete" at bounding box center [401, 98] width 32 height 5
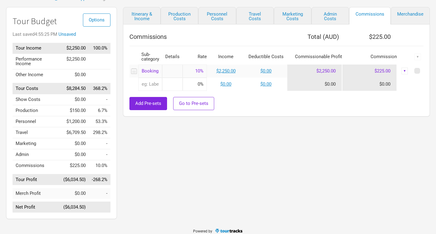
click at [264, 104] on div "Add Pre-sets Go to Pre-sets" at bounding box center [276, 103] width 294 height 13
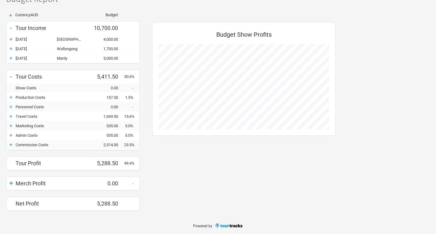
scroll to position [39, 0]
click at [10, 15] on div "+" at bounding box center [10, 15] width 9 height 5
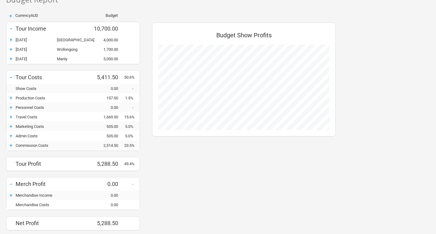
scroll to position [217, 196]
click at [11, 16] on div "+" at bounding box center [10, 15] width 9 height 5
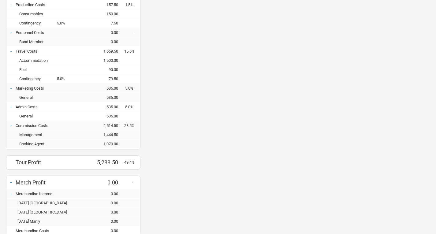
scroll to position [291, 0]
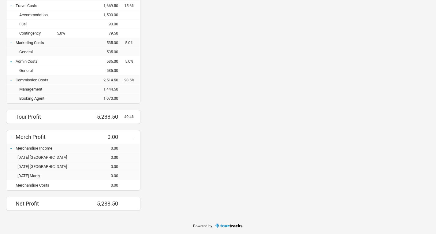
click at [10, 137] on div "-" at bounding box center [10, 137] width 9 height 9
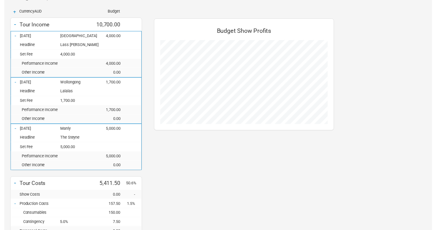
scroll to position [0, 0]
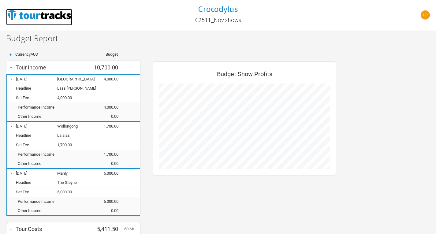
click at [55, 14] on img at bounding box center [39, 15] width 66 height 12
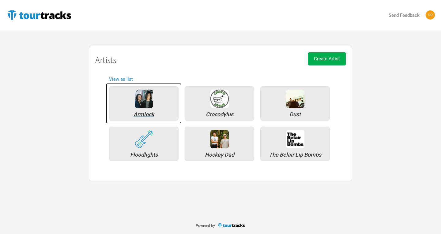
click at [145, 106] on img at bounding box center [144, 99] width 18 height 18
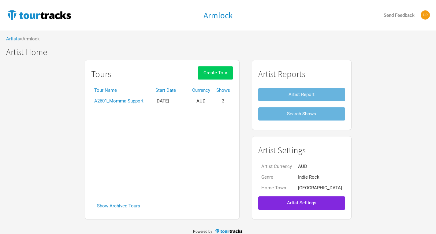
click at [220, 76] on button "Create Tour" at bounding box center [216, 72] width 36 height 13
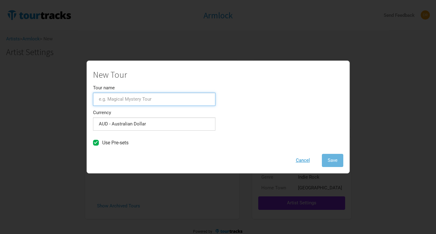
click at [164, 99] on input "Tour name" at bounding box center [154, 99] width 122 height 13
type input "A2601_Laneway"
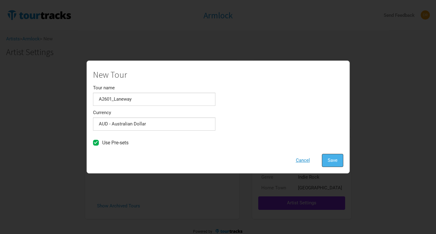
click at [335, 165] on button "Save" at bounding box center [332, 160] width 21 height 13
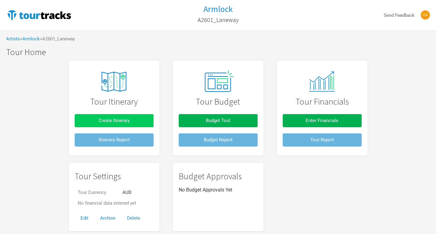
click at [116, 119] on span "Create Itinerary" at bounding box center [114, 121] width 31 height 6
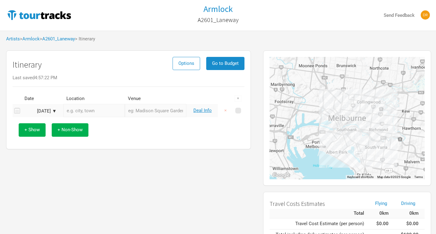
click at [53, 110] on div "Sep 27, 2025 ▼" at bounding box center [40, 111] width 34 height 5
click at [47, 113] on div "Sep 27, 2025 ▼" at bounding box center [40, 111] width 34 height 5
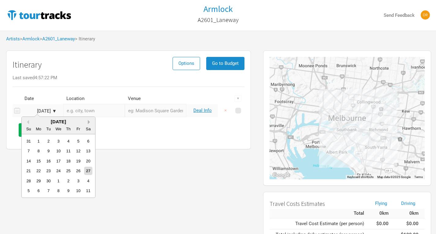
click at [88, 122] on button "Next Month" at bounding box center [90, 122] width 4 height 4
click at [89, 120] on button "Next Month" at bounding box center [90, 122] width 4 height 4
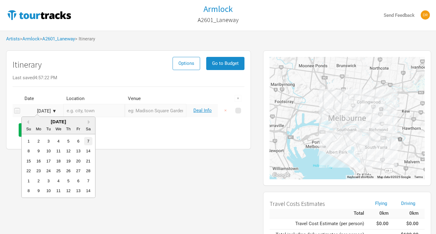
click at [90, 142] on div "7" at bounding box center [88, 141] width 8 height 8
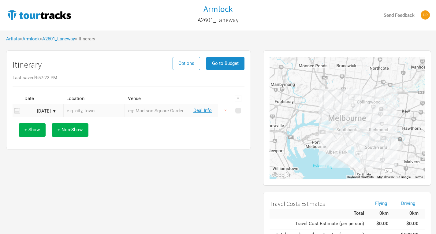
click at [95, 113] on input "text" at bounding box center [94, 110] width 62 height 13
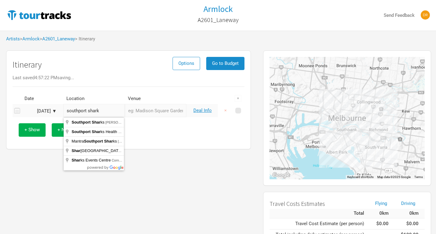
type input "southport sharks"
drag, startPoint x: 108, startPoint y: 109, endPoint x: 23, endPoint y: 100, distance: 85.6
click at [23, 100] on table "Date Location Venue ▼ Feb 7, 2026 ▼ southport sharks Deal Info ×" at bounding box center [129, 105] width 232 height 24
type input "Gold Coast QLD, Australia"
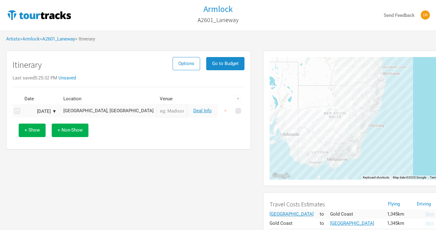
click at [157, 113] on input "text" at bounding box center [172, 110] width 31 height 13
type input "South port sharks"
click at [204, 113] on link "Deal Info" at bounding box center [202, 111] width 18 height 6
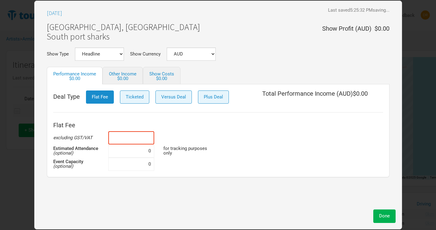
click at [138, 141] on input at bounding box center [131, 137] width 46 height 13
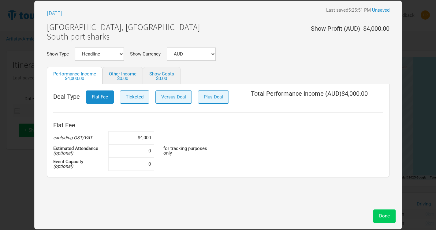
type input "$4,000"
click at [381, 212] on button "Done" at bounding box center [384, 215] width 22 height 13
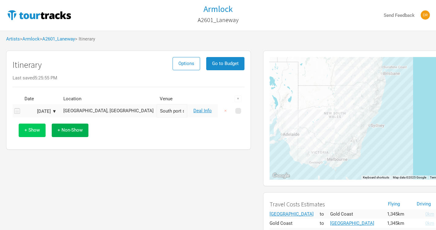
click at [32, 126] on button "+ Show" at bounding box center [32, 129] width 27 height 13
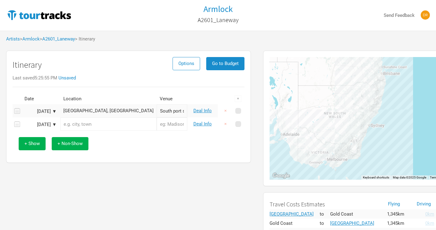
click at [90, 122] on input "text" at bounding box center [108, 123] width 96 height 13
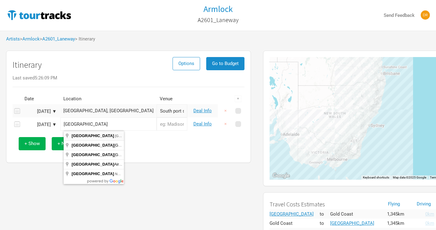
type input "Sydney NSW, Australia"
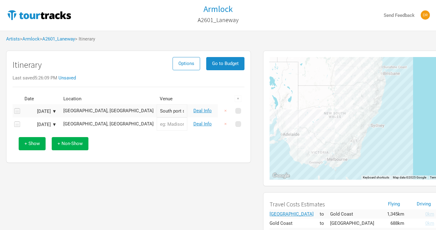
click at [157, 126] on input "text" at bounding box center [172, 123] width 31 height 13
click at [157, 125] on input "text" at bounding box center [172, 123] width 31 height 13
click at [160, 119] on input "Cennti" at bounding box center [172, 123] width 31 height 13
type input "Centennial Park"
click at [204, 122] on link "Deal Info" at bounding box center [202, 124] width 18 height 6
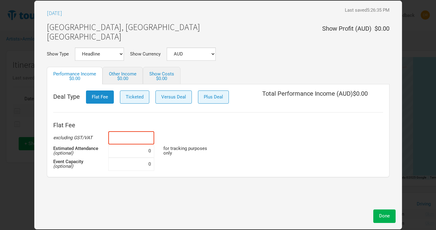
click at [132, 139] on input at bounding box center [131, 137] width 46 height 13
type input "$4,000"
click at [390, 223] on div "Feb 8, 2026 Last saved 5:26:35 PM Unsaved Sydney, Australia Centennial Park Sho…" at bounding box center [218, 115] width 368 height 228
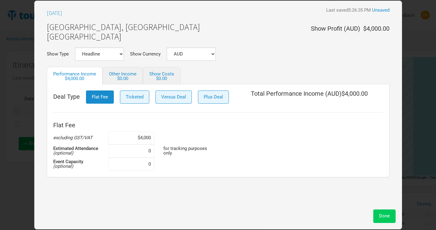
click at [383, 216] on span "Done" at bounding box center [384, 216] width 11 height 6
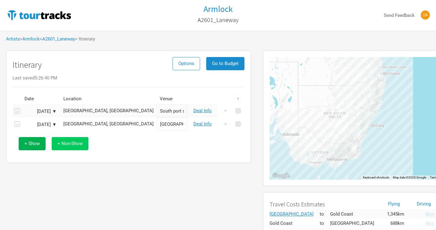
click at [64, 143] on span "+ Non-Show" at bounding box center [70, 144] width 25 height 6
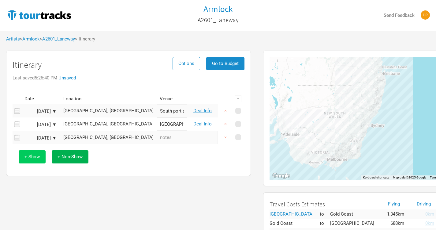
click at [30, 156] on span "+ Show" at bounding box center [31, 157] width 15 height 6
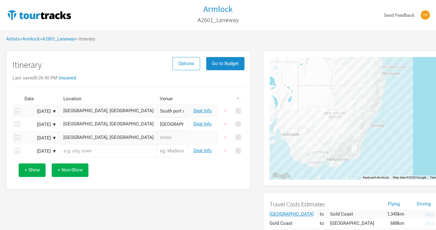
click at [52, 151] on div "Feb 10, 2026 ▼" at bounding box center [40, 151] width 34 height 5
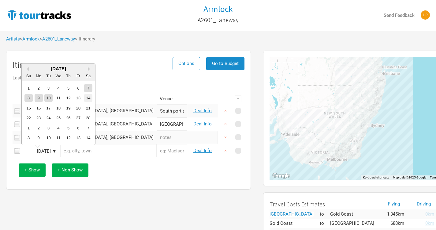
click at [86, 98] on div "14" at bounding box center [88, 98] width 8 height 8
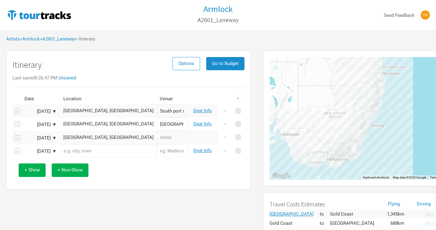
click at [83, 150] on input "text" at bounding box center [108, 150] width 96 height 13
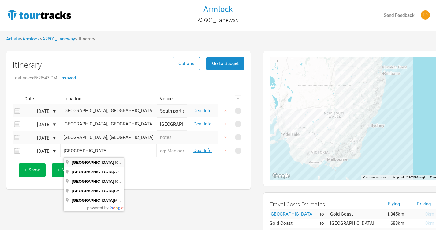
type input "Melbourne VIC, Australia"
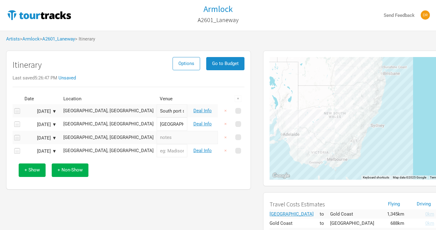
click at [157, 152] on input "text" at bounding box center [172, 150] width 31 height 13
type input "Flemington Park"
click at [50, 148] on td "Feb 14, 2026 ▼" at bounding box center [39, 150] width 37 height 13
click at [52, 149] on div "Feb 14, 2026 ▼" at bounding box center [40, 151] width 34 height 5
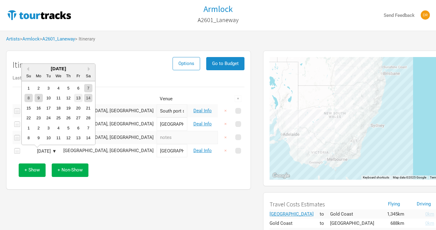
click at [80, 98] on div "13" at bounding box center [78, 98] width 8 height 8
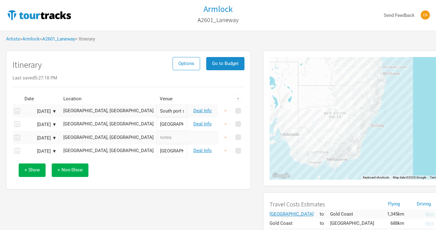
click at [157, 140] on input "text" at bounding box center [187, 137] width 61 height 13
type input "r"
type input "travel day"
click at [204, 150] on link "Deal Info" at bounding box center [202, 151] width 18 height 6
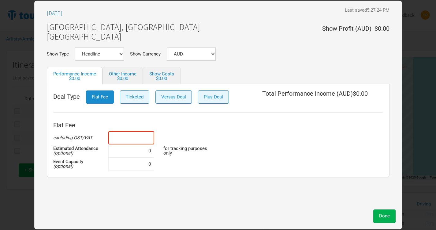
click at [132, 138] on input at bounding box center [131, 137] width 46 height 13
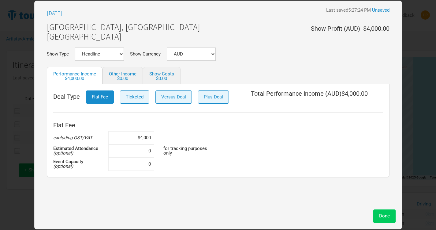
type input "$4,000"
click at [383, 210] on button "Done" at bounding box center [384, 215] width 22 height 13
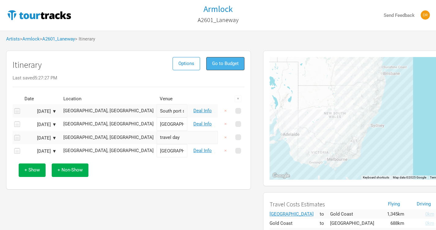
click at [222, 63] on span "Go to Budget" at bounding box center [225, 64] width 27 height 6
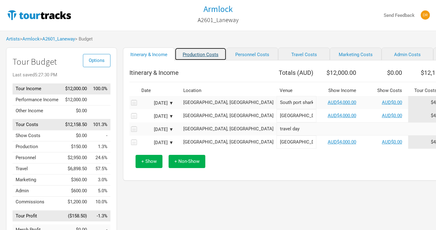
click at [189, 60] on link "Production Costs" at bounding box center [201, 53] width 52 height 13
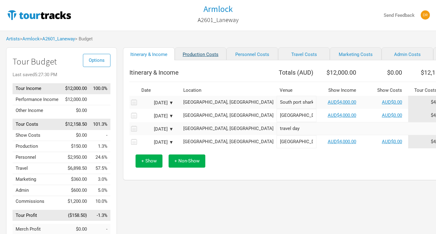
select select "Shows"
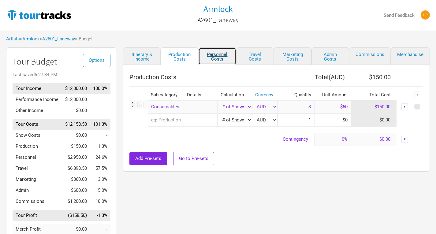
click at [213, 56] on link "Personnel Costs" at bounding box center [217, 55] width 38 height 17
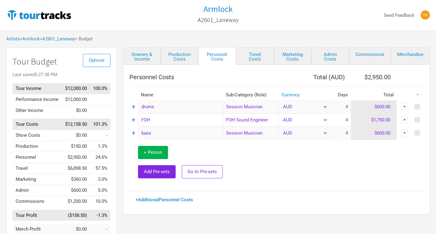
click at [379, 120] on td "$1,750.00" at bounding box center [374, 120] width 46 height 13
click at [325, 114] on select "AUD New ..." at bounding box center [304, 120] width 50 height 13
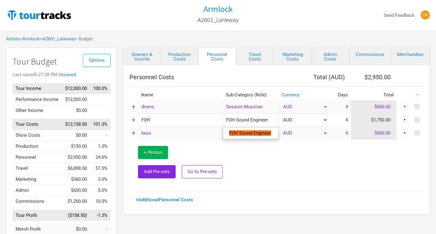
click at [270, 121] on input "FOH Sound Engineer" at bounding box center [251, 120] width 56 height 13
click at [353, 116] on td "$1,750.00" at bounding box center [374, 120] width 46 height 13
click at [348, 117] on td "4" at bounding box center [339, 120] width 23 height 13
click at [390, 119] on td "$1,750.00" at bounding box center [374, 120] width 46 height 13
click at [135, 121] on link "+" at bounding box center [134, 120] width 4 height 8
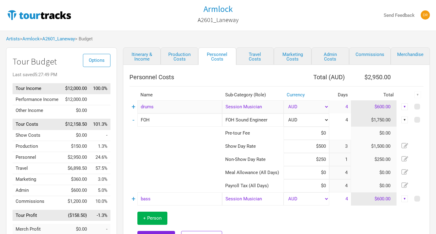
click at [282, 221] on td at bounding box center [322, 228] width 201 height 45
click at [254, 54] on link "Travel Costs" at bounding box center [255, 55] width 38 height 17
select select "Shows"
select select "Total Days"
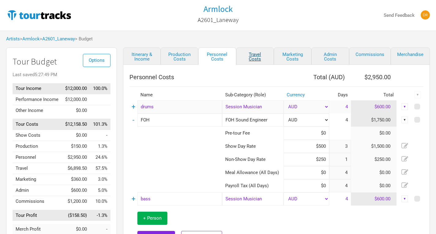
select select "Total Days"
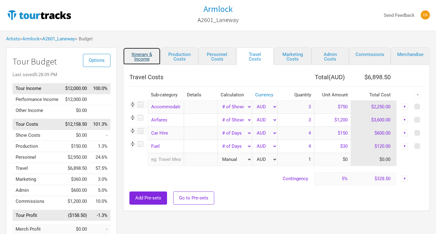
click at [142, 55] on link "Itinerary & Income" at bounding box center [142, 55] width 38 height 17
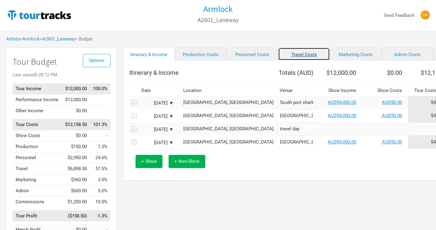
click at [292, 53] on link "Travel Costs" at bounding box center [304, 53] width 52 height 13
select select "Shows"
select select "Total Days"
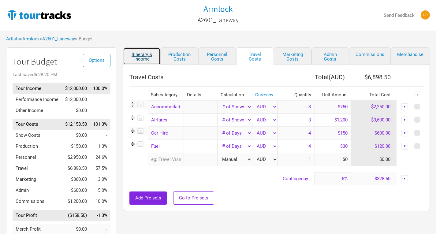
click at [135, 56] on link "Itinerary & Income" at bounding box center [142, 55] width 38 height 17
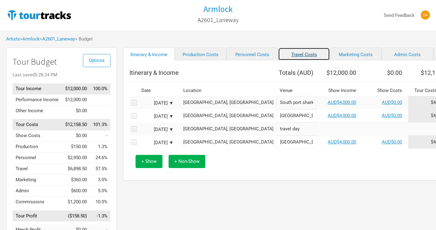
click at [290, 56] on link "Travel Costs" at bounding box center [304, 53] width 52 height 13
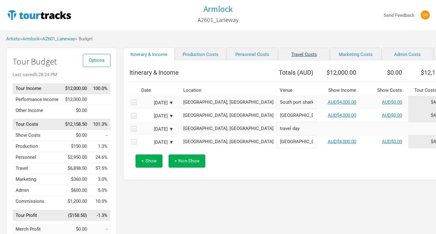
select select "Shows"
select select "Total Days"
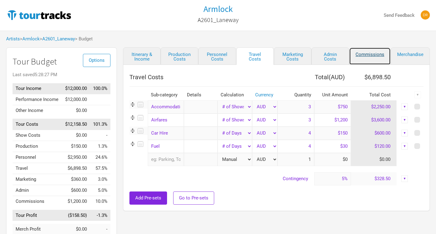
click at [374, 52] on link "Commissions" at bounding box center [370, 55] width 42 height 17
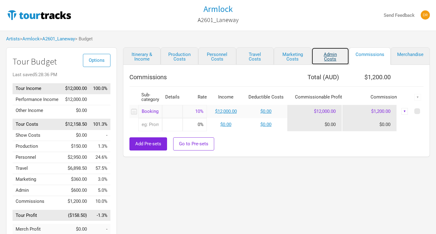
click at [328, 54] on link "Admin Costs" at bounding box center [331, 55] width 38 height 17
select select "% of Gross"
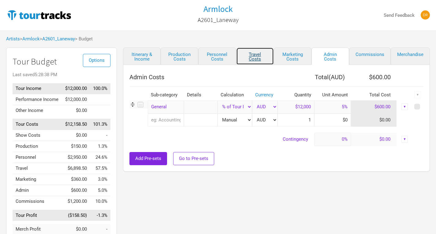
click at [252, 54] on link "Travel Costs" at bounding box center [255, 55] width 38 height 17
type input "5%"
select select "Shows"
select select "Total Days"
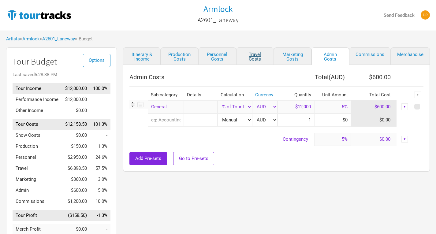
select select "Total Days"
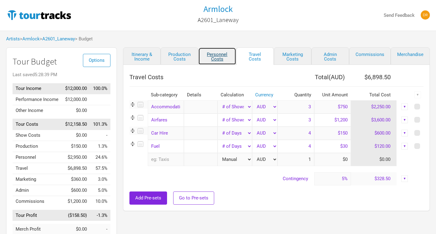
click at [222, 55] on link "Personnel Costs" at bounding box center [217, 55] width 38 height 17
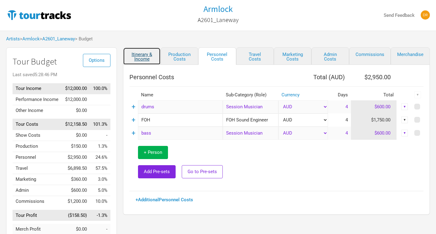
click at [137, 51] on link "Itinerary & Income" at bounding box center [142, 55] width 38 height 17
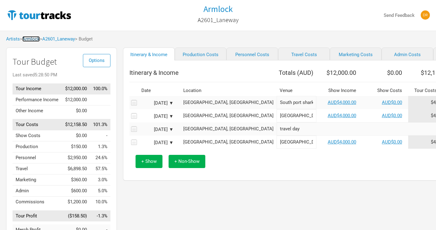
click at [33, 37] on link "Armlock" at bounding box center [30, 39] width 17 height 6
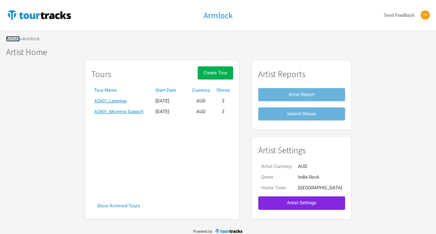
click at [14, 39] on link "Artists" at bounding box center [13, 39] width 14 height 6
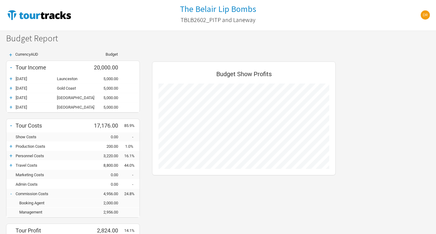
scroll to position [226, 196]
